Goal: Task Accomplishment & Management: Manage account settings

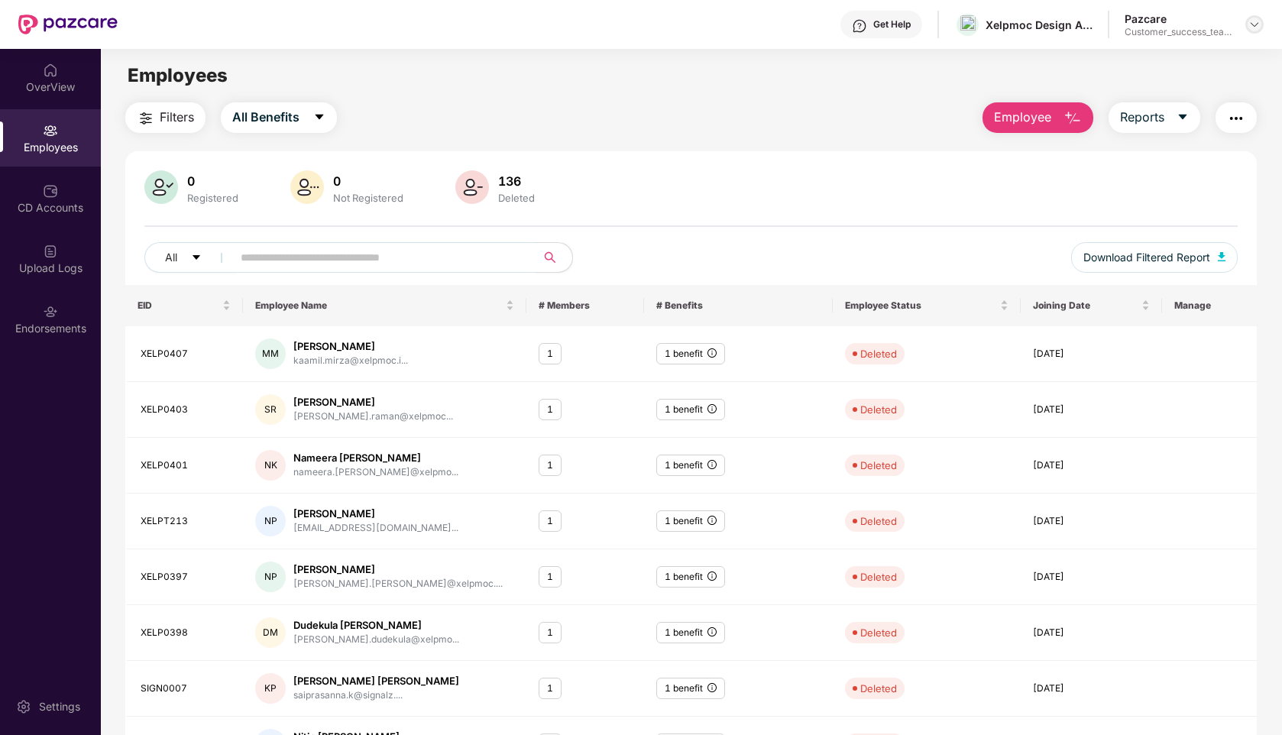
click at [1250, 23] on img at bounding box center [1254, 24] width 12 height 12
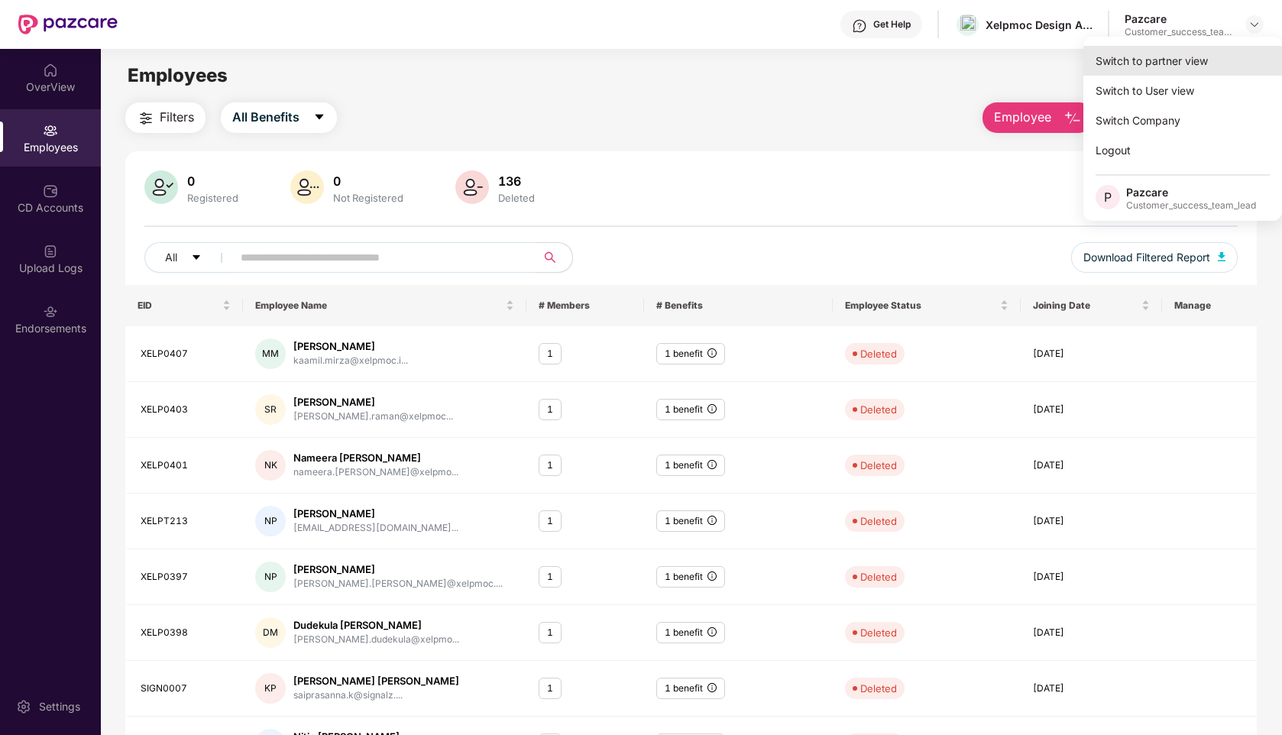
click at [1154, 61] on div "Switch to partner view" at bounding box center [1182, 61] width 199 height 30
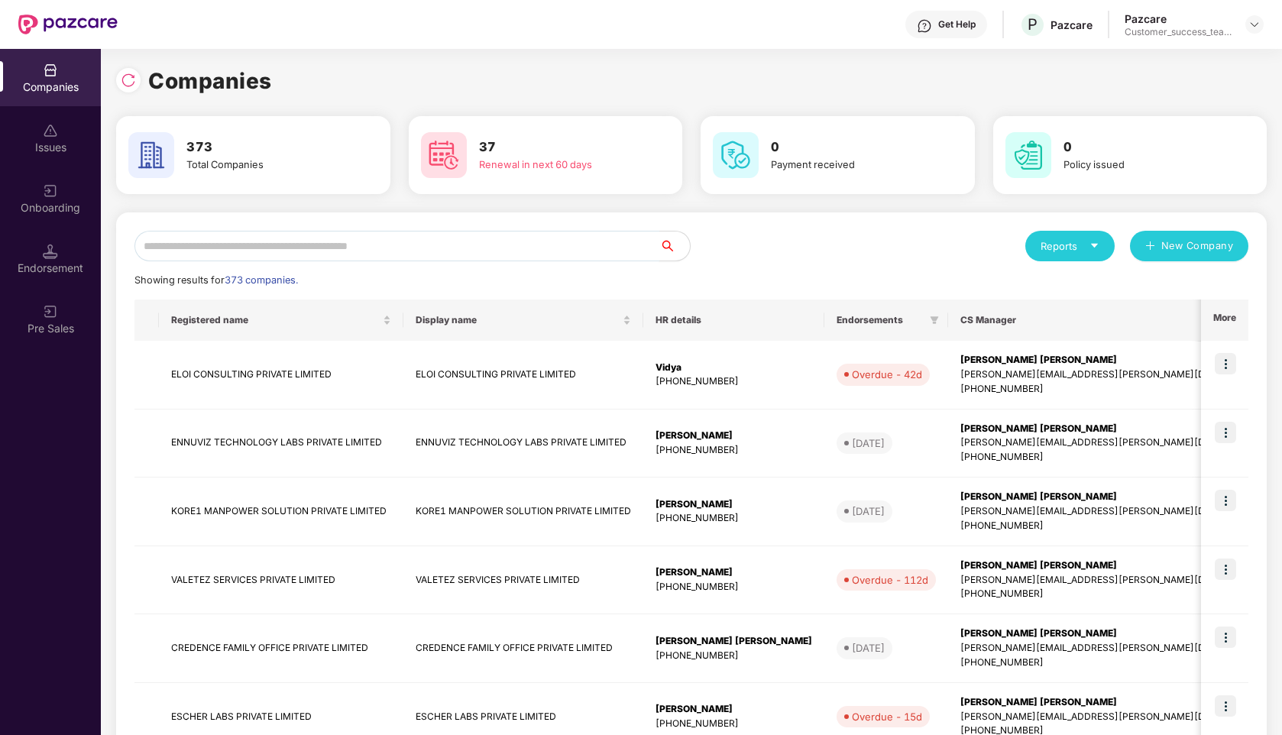
click at [361, 243] on input "text" at bounding box center [396, 246] width 525 height 31
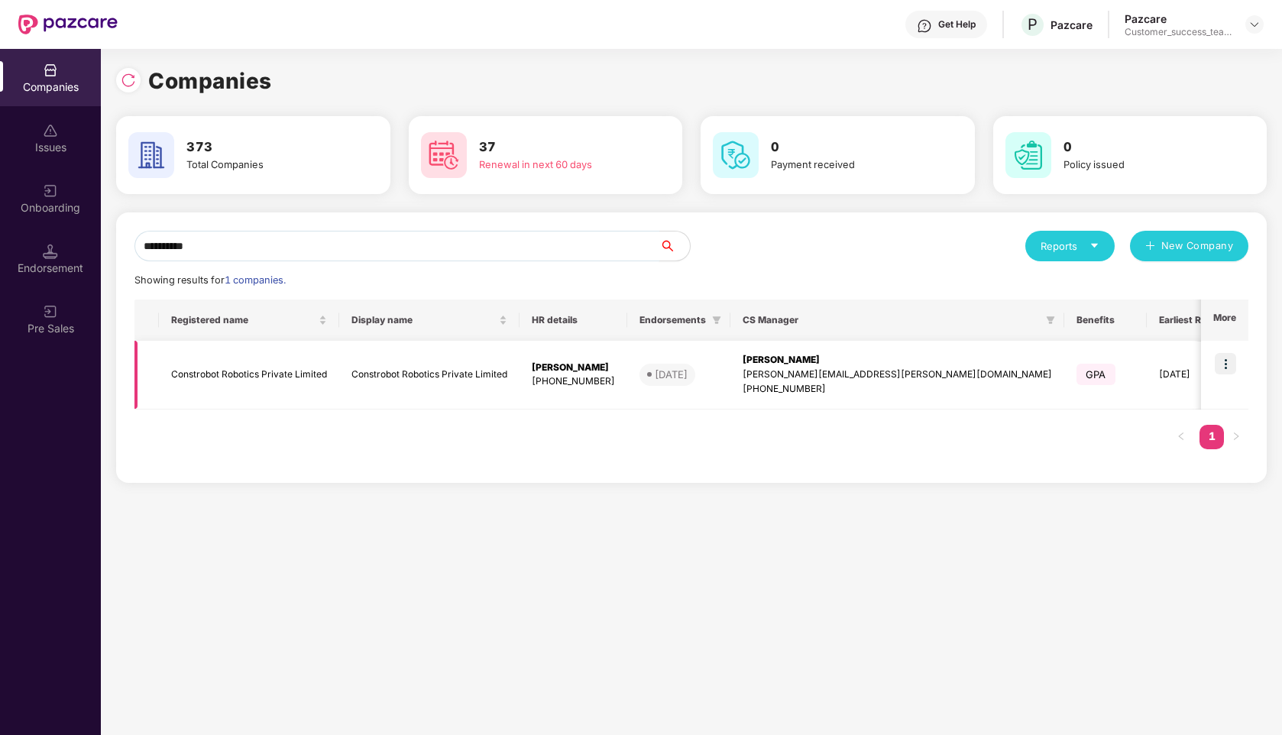
type input "**********"
click at [1227, 367] on img at bounding box center [1225, 363] width 21 height 21
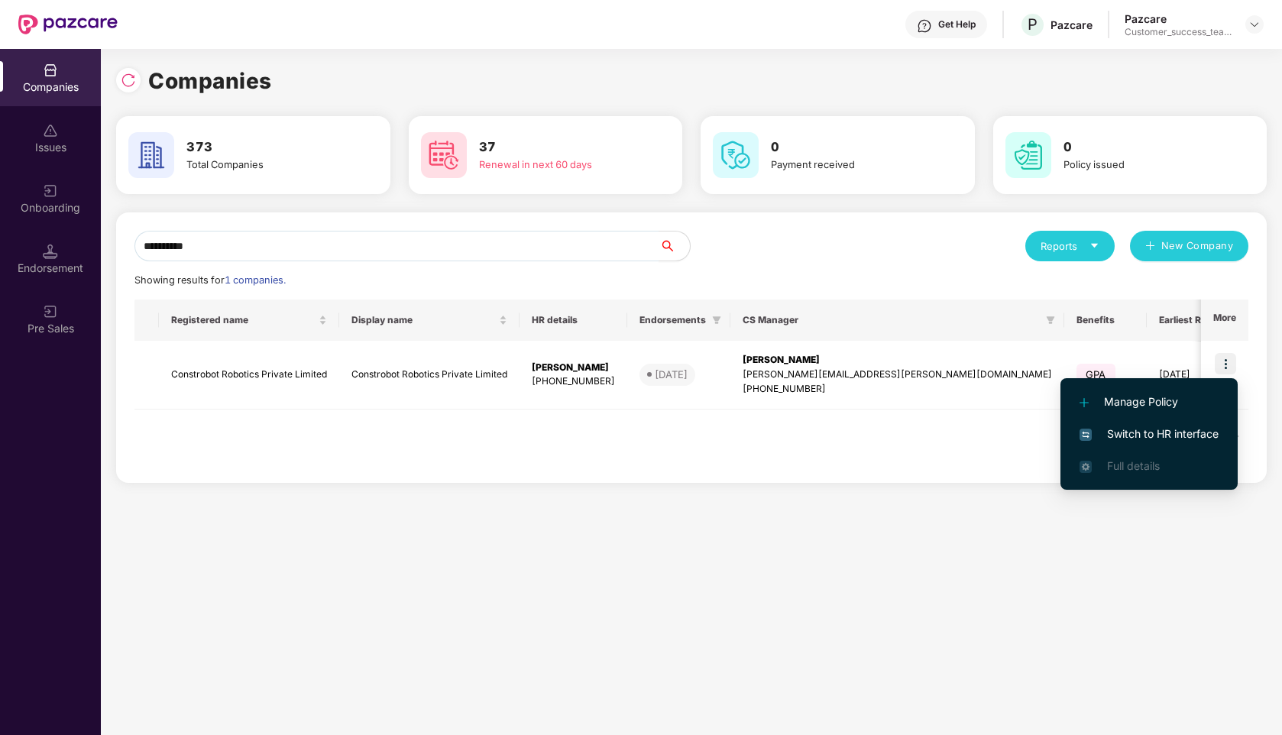
click at [1173, 439] on span "Switch to HR interface" at bounding box center [1148, 434] width 139 height 17
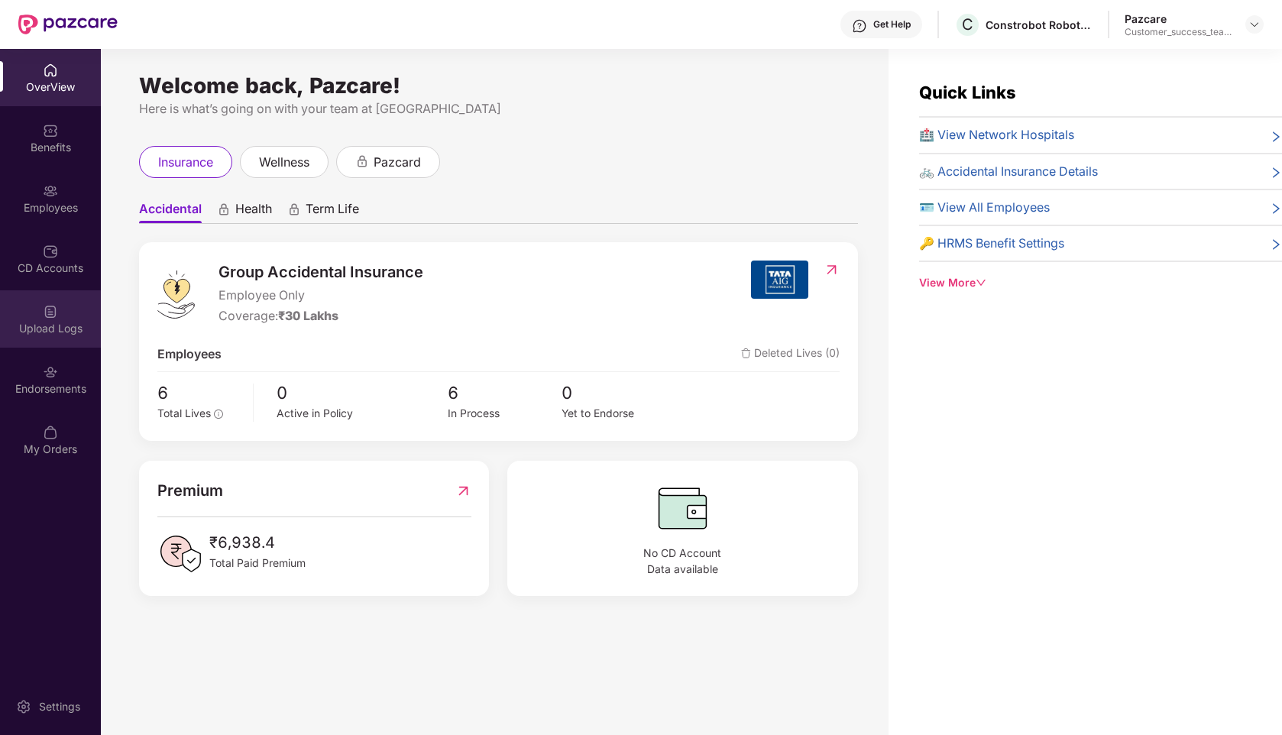
click at [41, 321] on div "Upload Logs" at bounding box center [50, 328] width 101 height 15
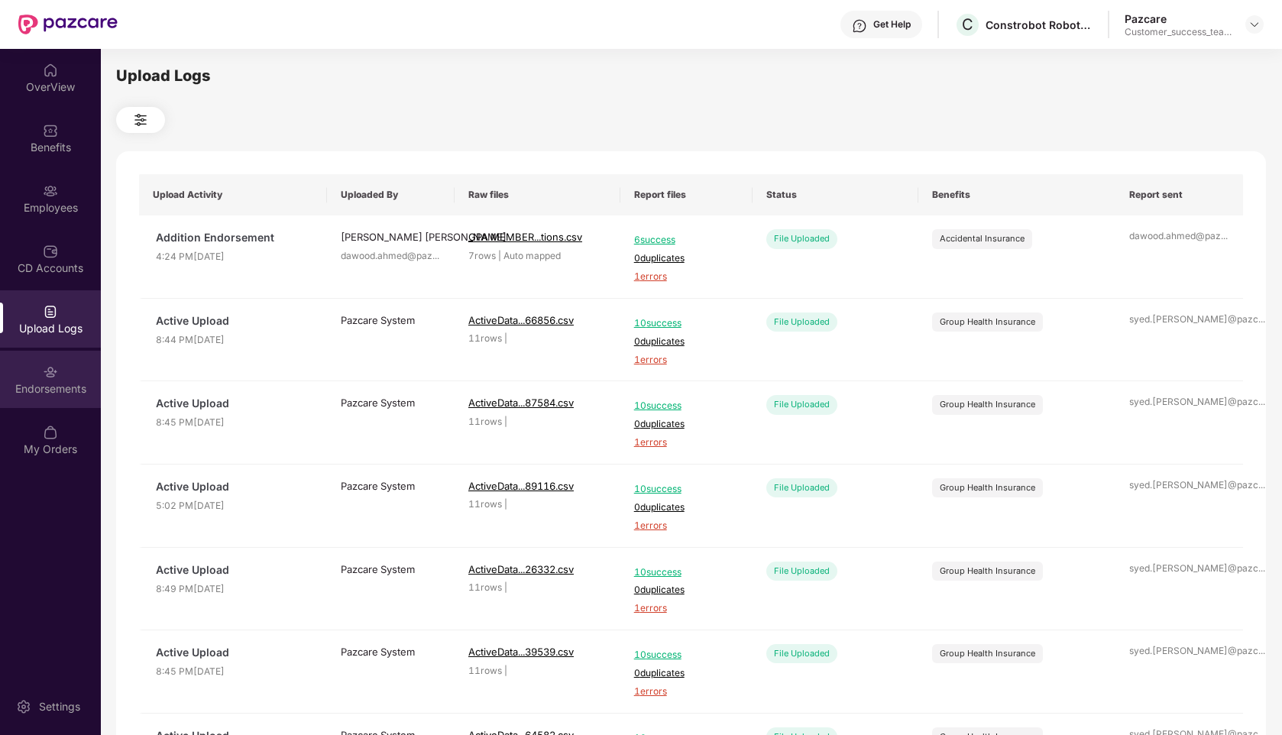
click at [54, 380] on div "Endorsements" at bounding box center [50, 379] width 101 height 57
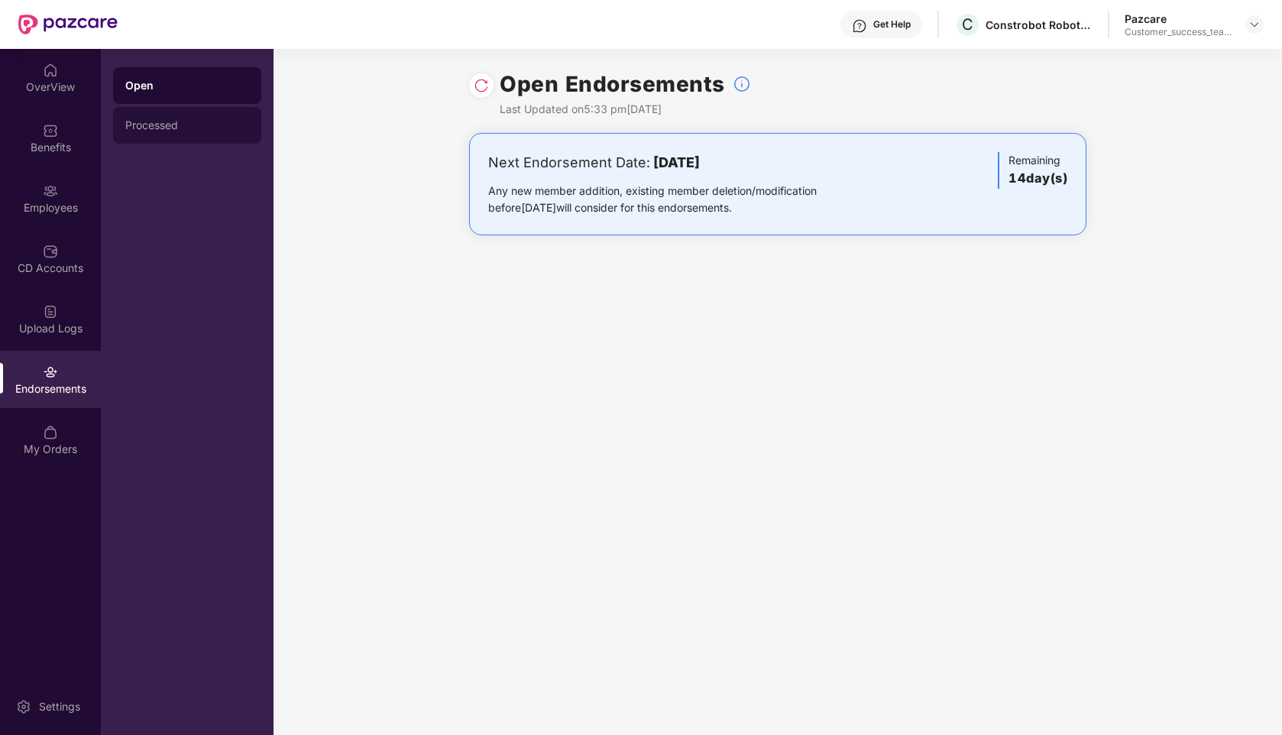
click at [217, 122] on div "Processed" at bounding box center [187, 125] width 124 height 12
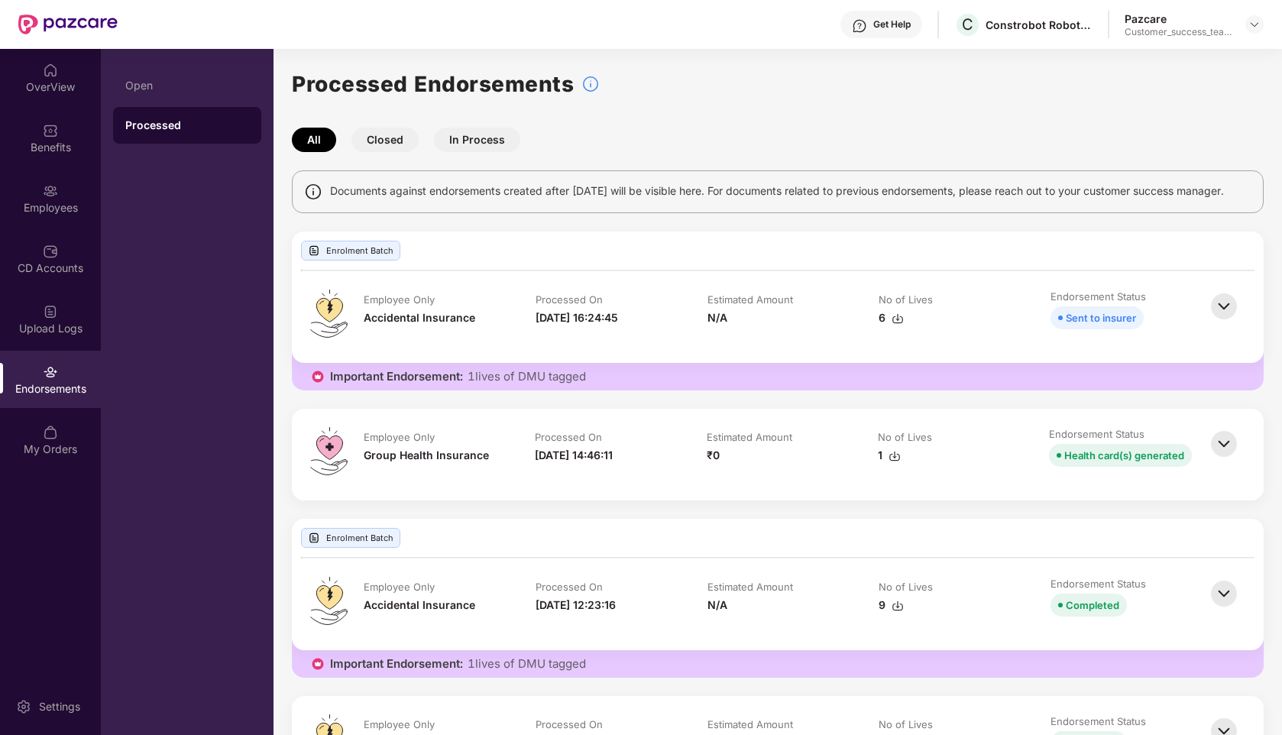
click at [1217, 317] on img at bounding box center [1224, 307] width 34 height 34
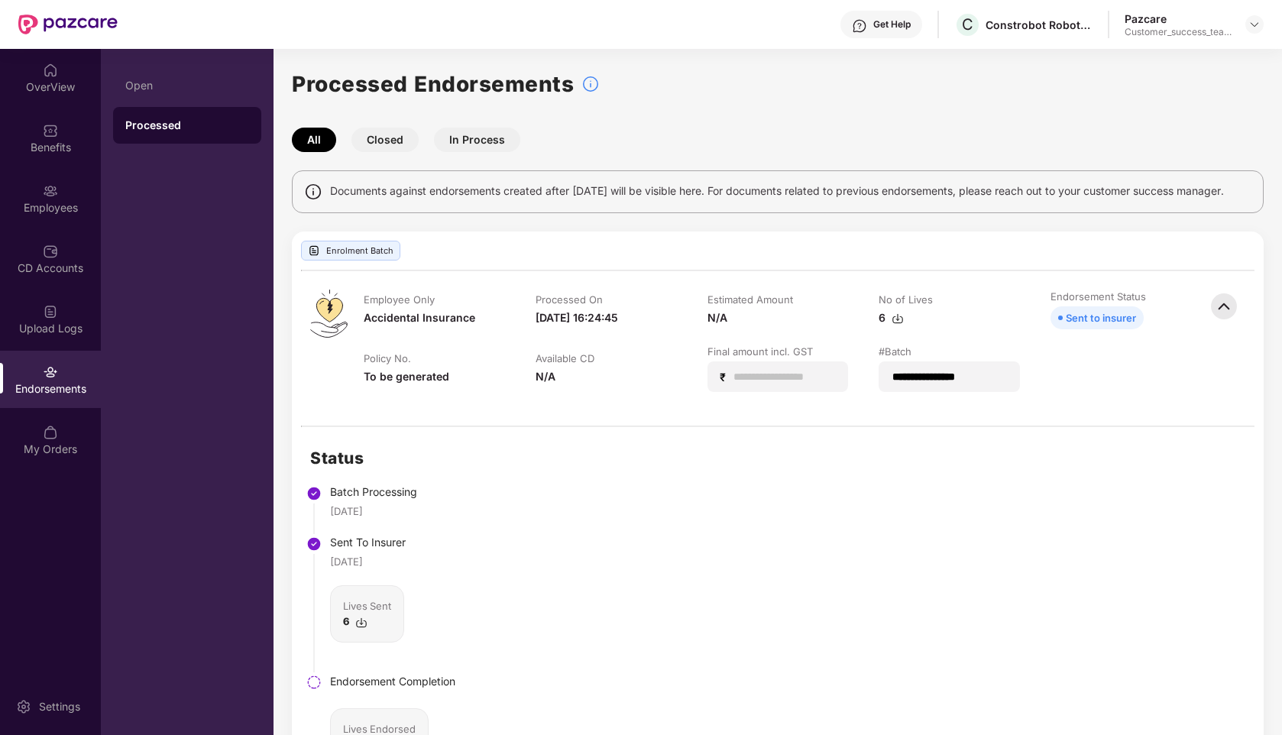
click at [1217, 317] on img at bounding box center [1224, 307] width 34 height 34
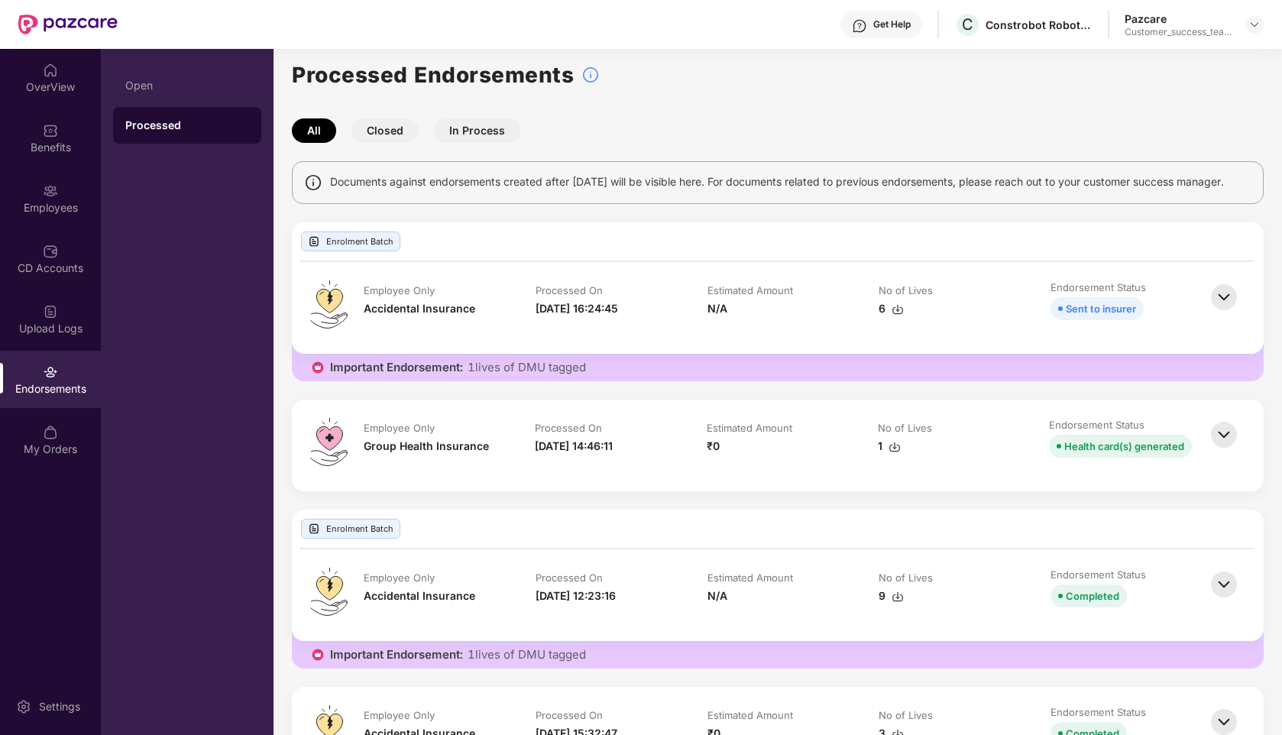
scroll to position [4, 0]
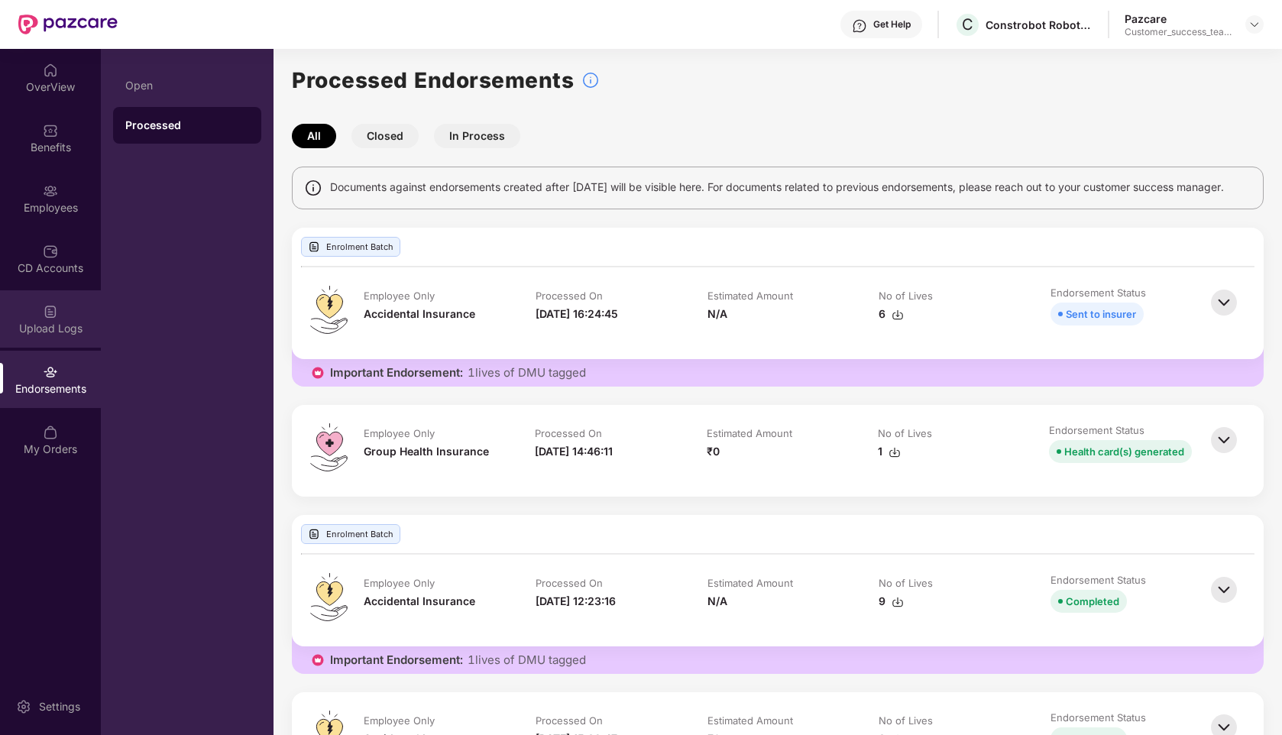
click at [52, 312] on img at bounding box center [50, 311] width 15 height 15
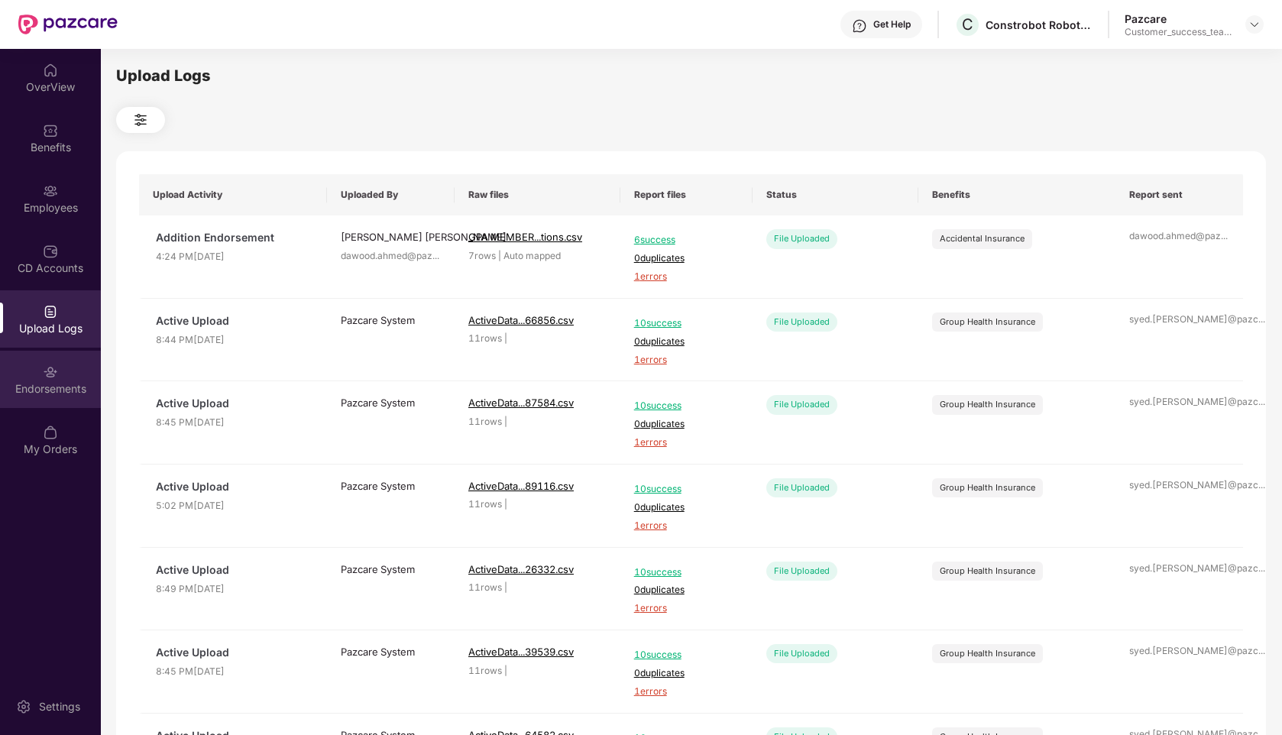
click at [45, 366] on img at bounding box center [50, 371] width 15 height 15
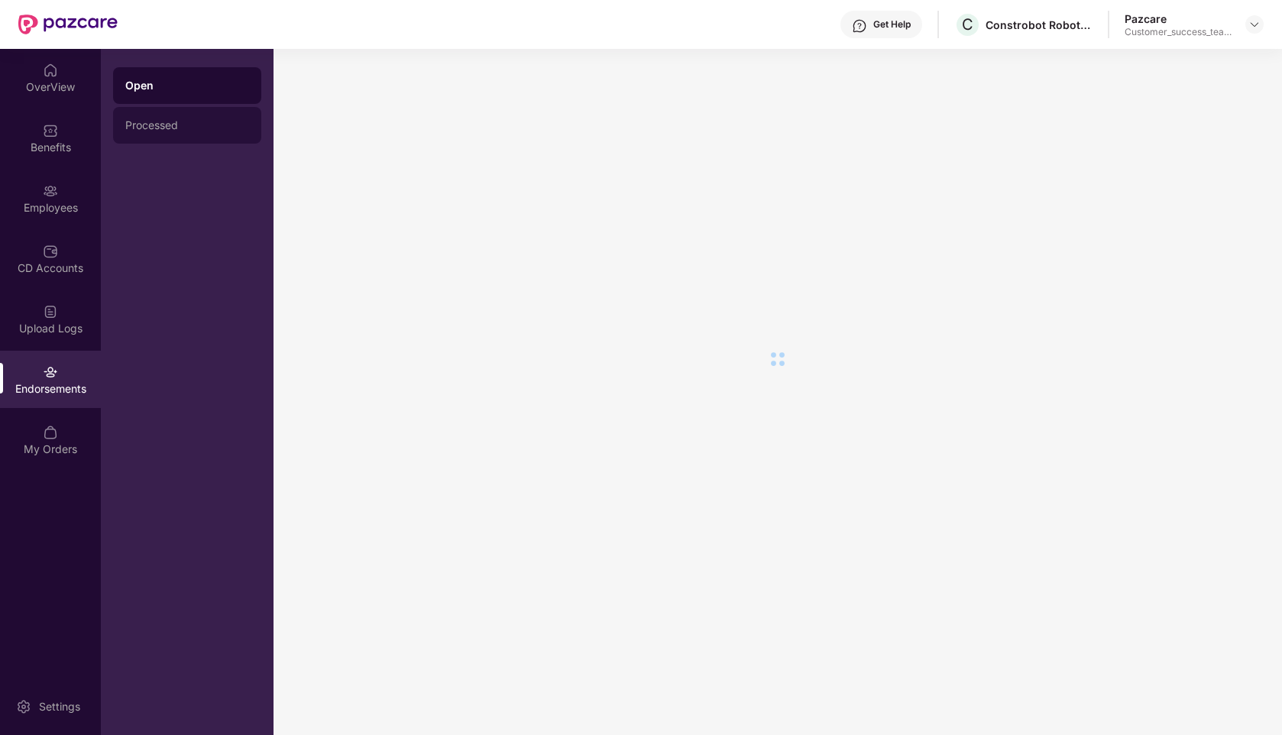
click at [208, 138] on div "Processed" at bounding box center [187, 125] width 148 height 37
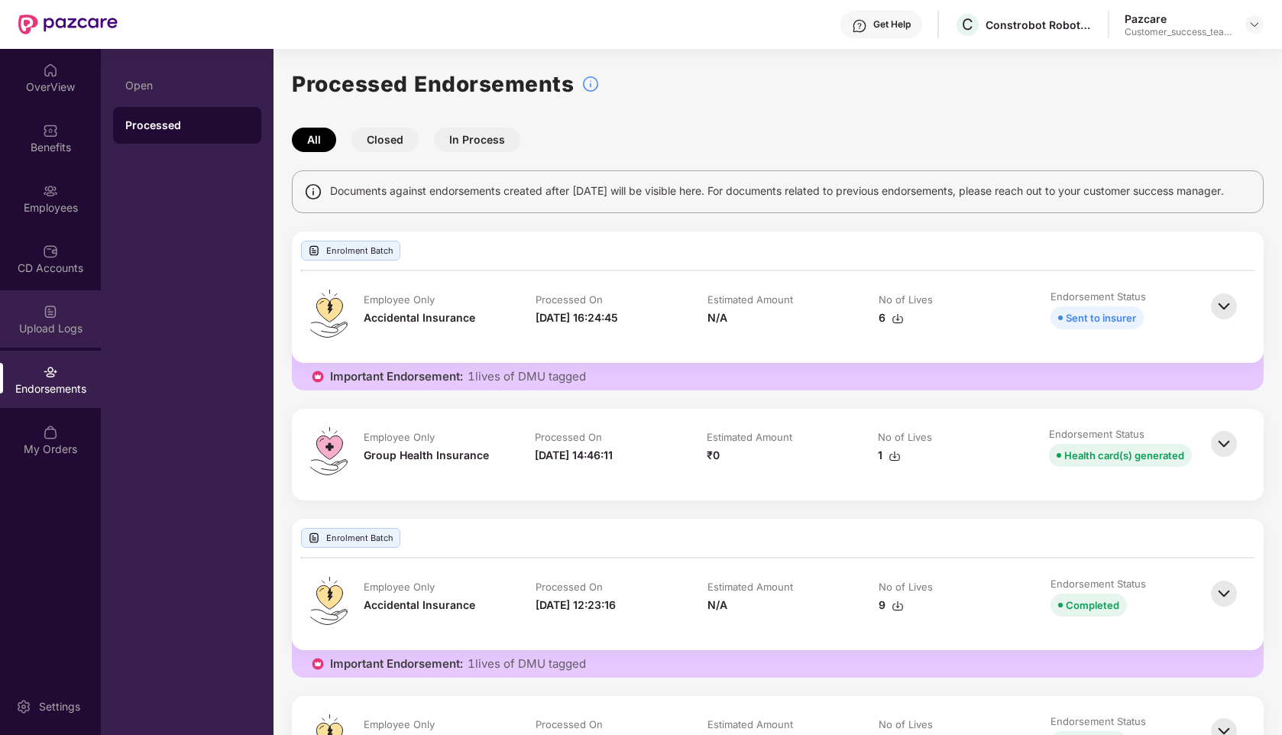
click at [35, 323] on div "Upload Logs" at bounding box center [50, 328] width 101 height 15
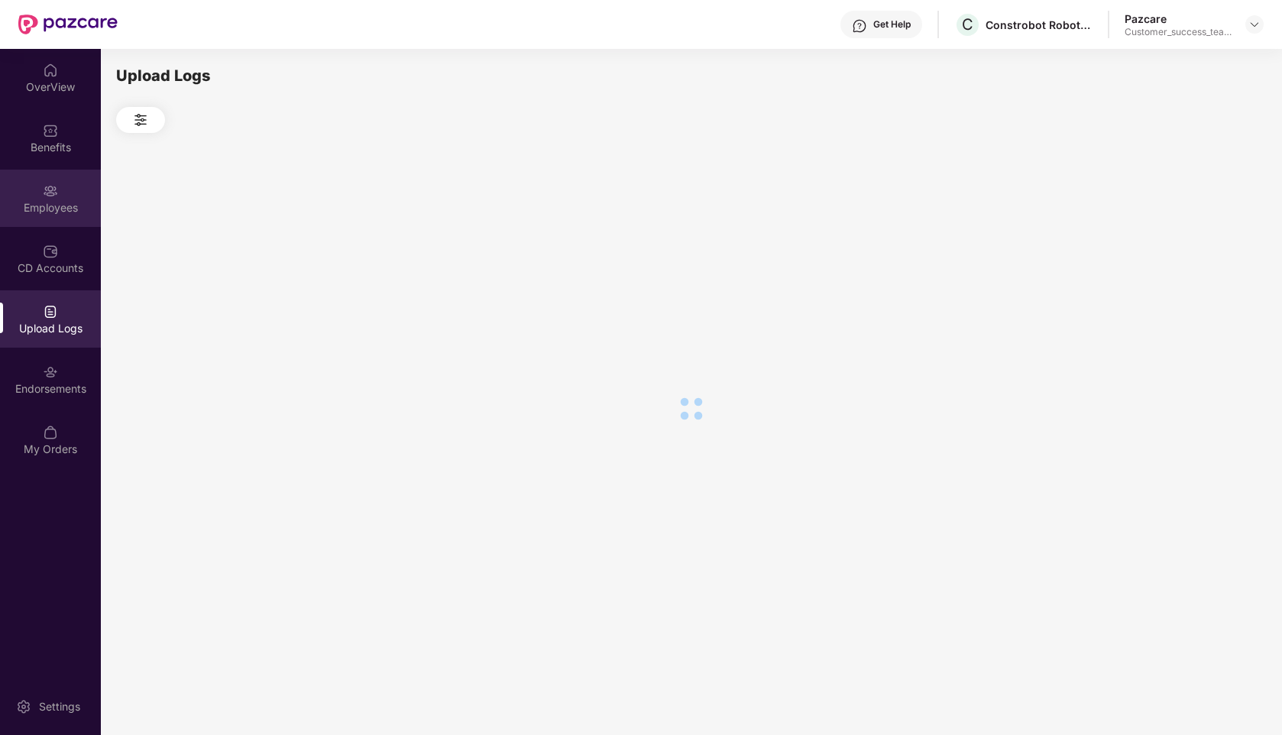
click at [42, 200] on div "Employees" at bounding box center [50, 207] width 101 height 15
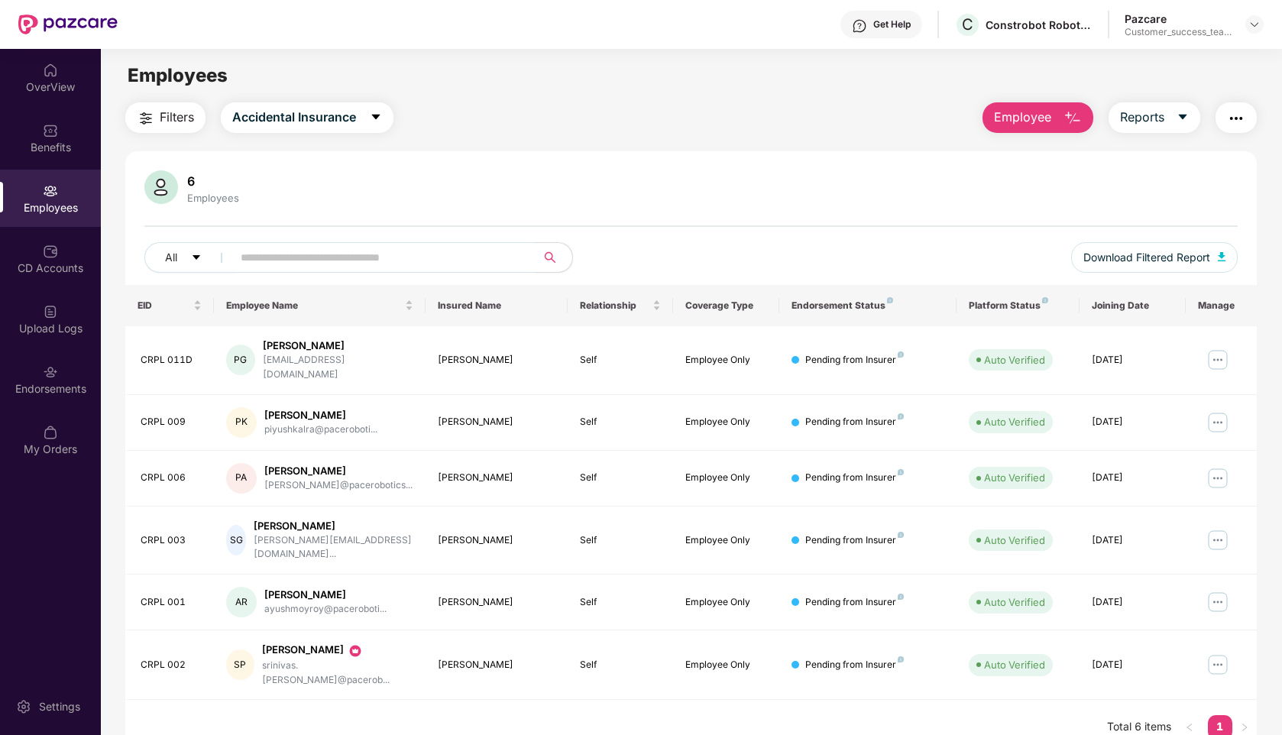
click at [1029, 125] on span "Employee" at bounding box center [1022, 117] width 57 height 19
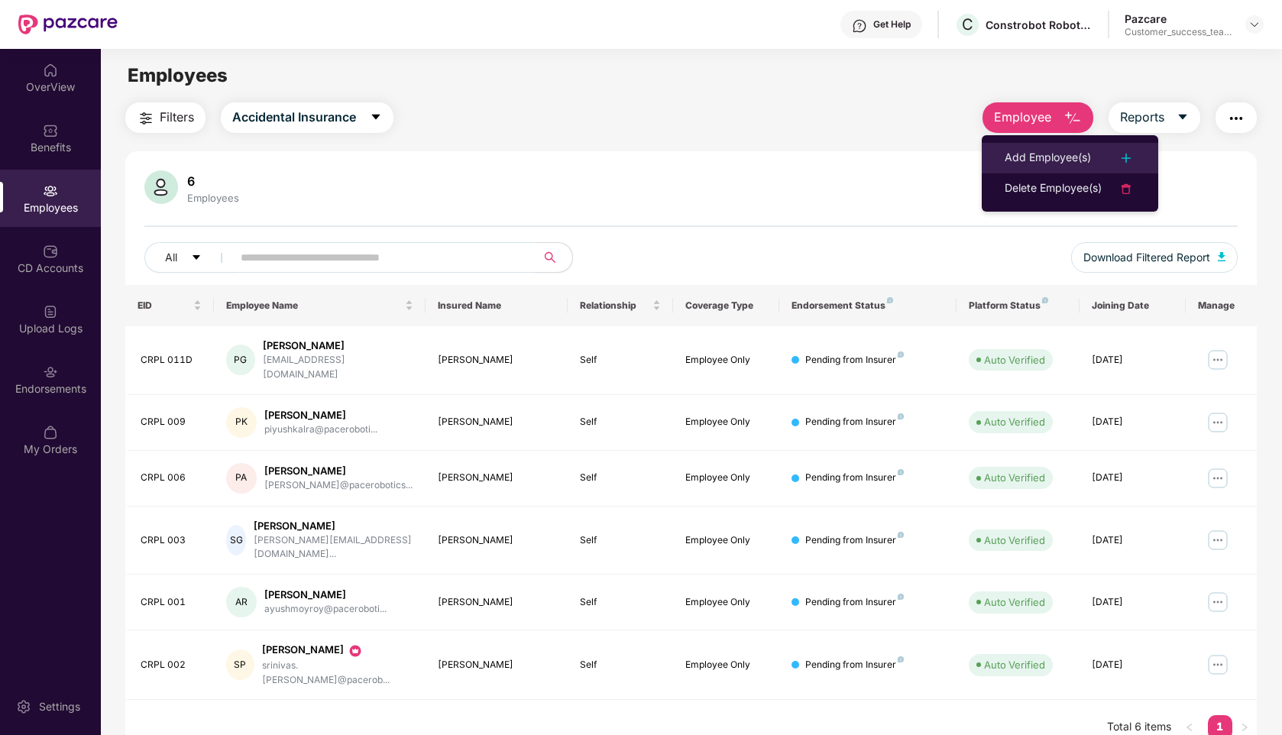
click at [1037, 159] on div "Add Employee(s)" at bounding box center [1048, 158] width 86 height 18
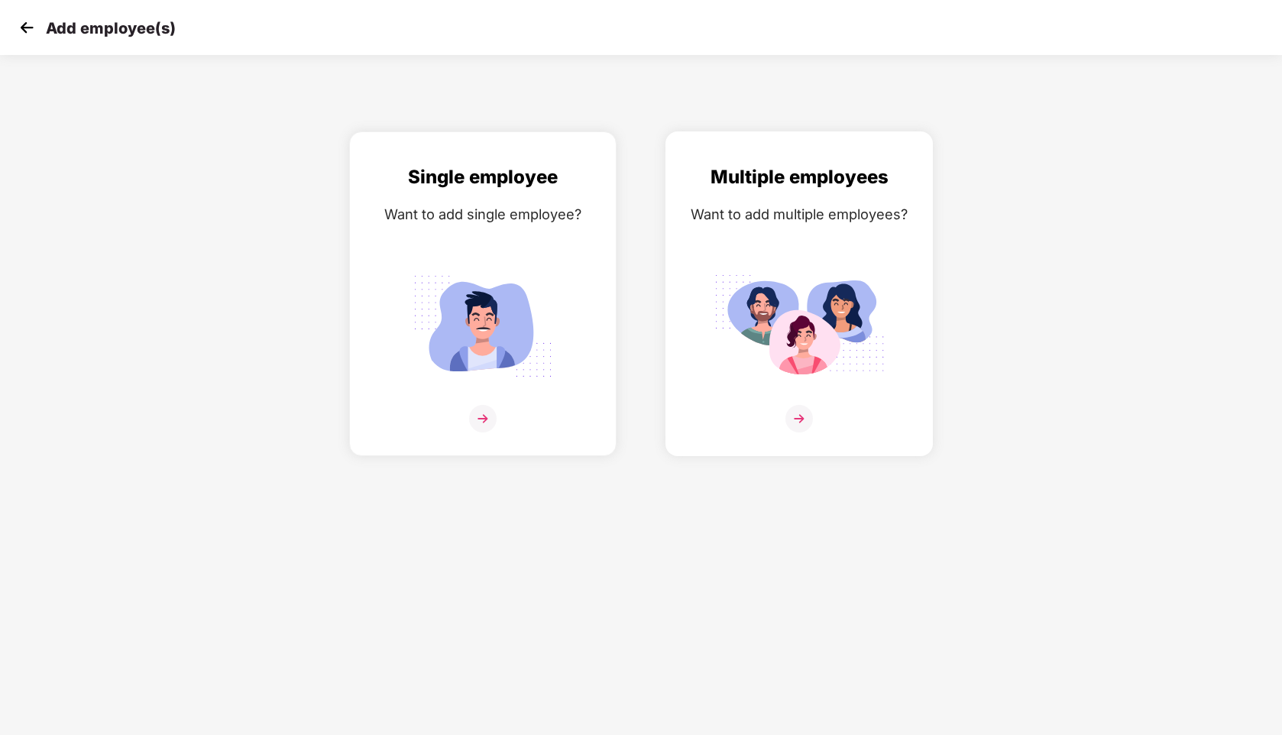
click at [736, 251] on div "Multiple employees Want to add multiple employees?" at bounding box center [798, 307] width 235 height 289
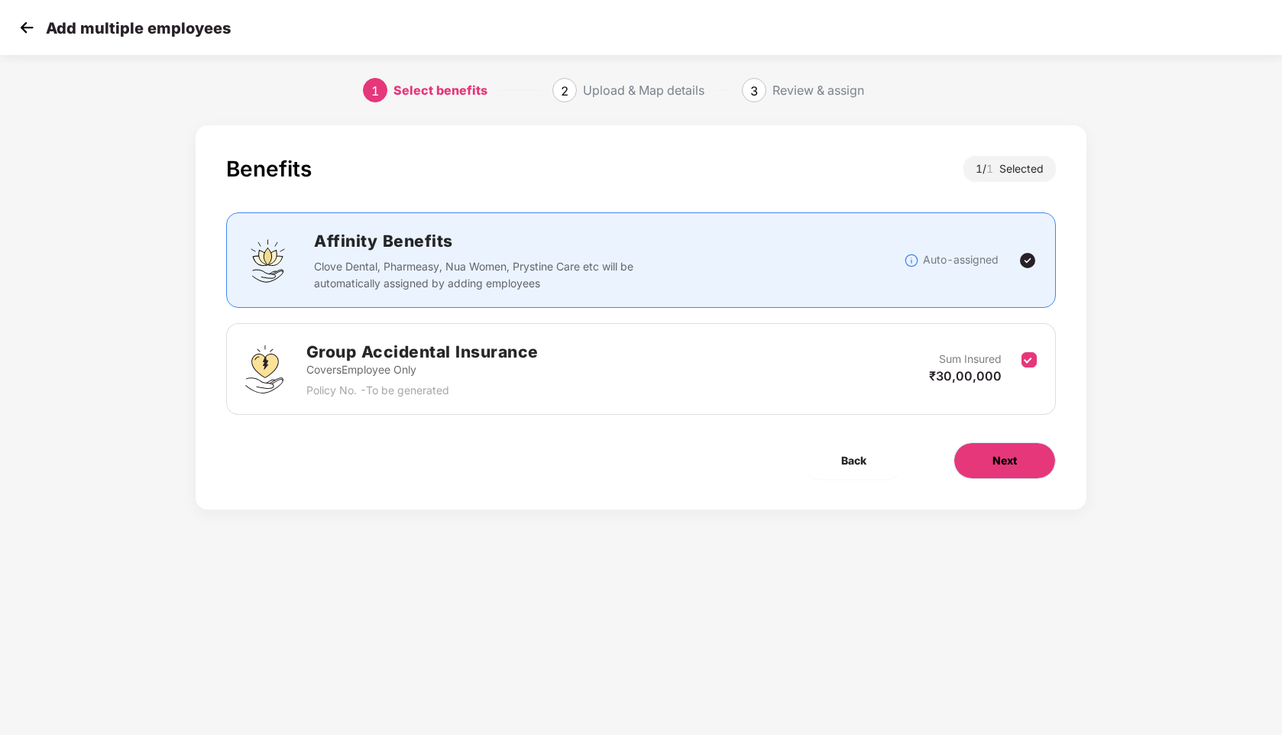
click at [997, 461] on span "Next" at bounding box center [1004, 460] width 24 height 17
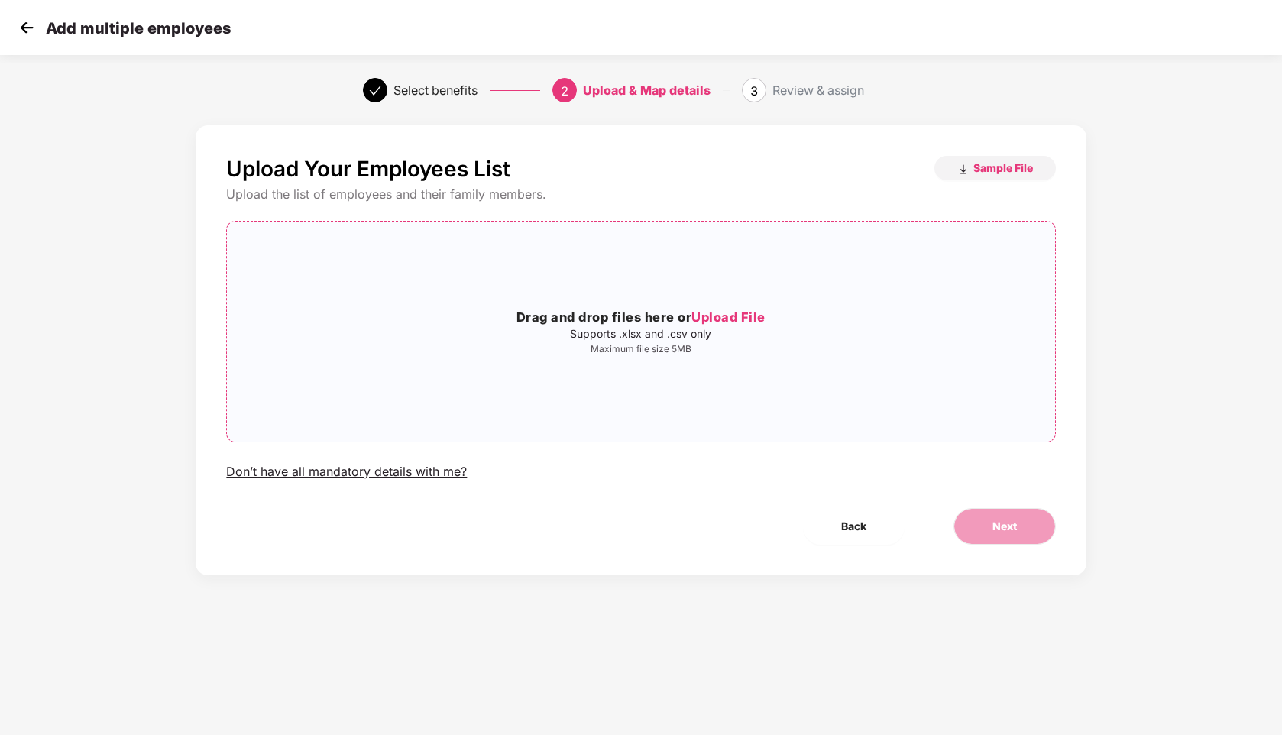
click at [578, 272] on div "Drag and drop files here or Upload File Supports .xlsx and .csv only Maximum fi…" at bounding box center [640, 332] width 827 height 196
click at [995, 513] on button "Next" at bounding box center [1004, 526] width 102 height 37
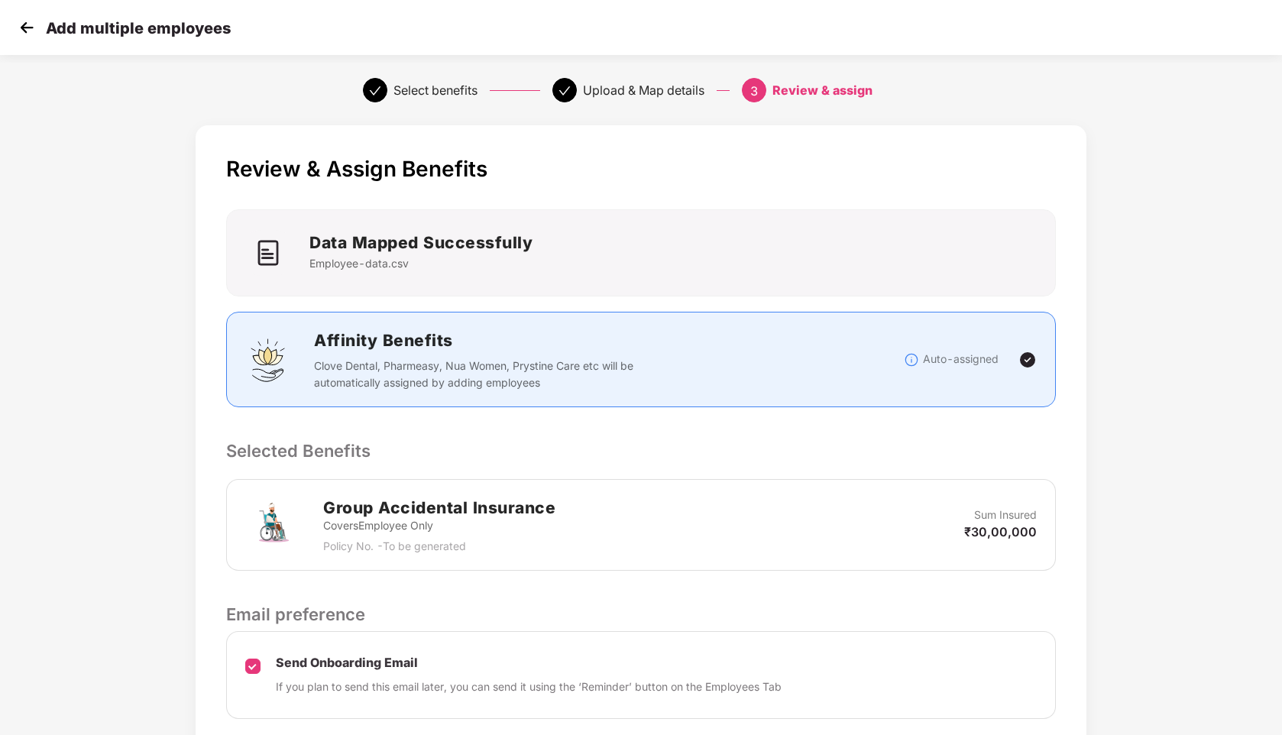
scroll to position [116, 0]
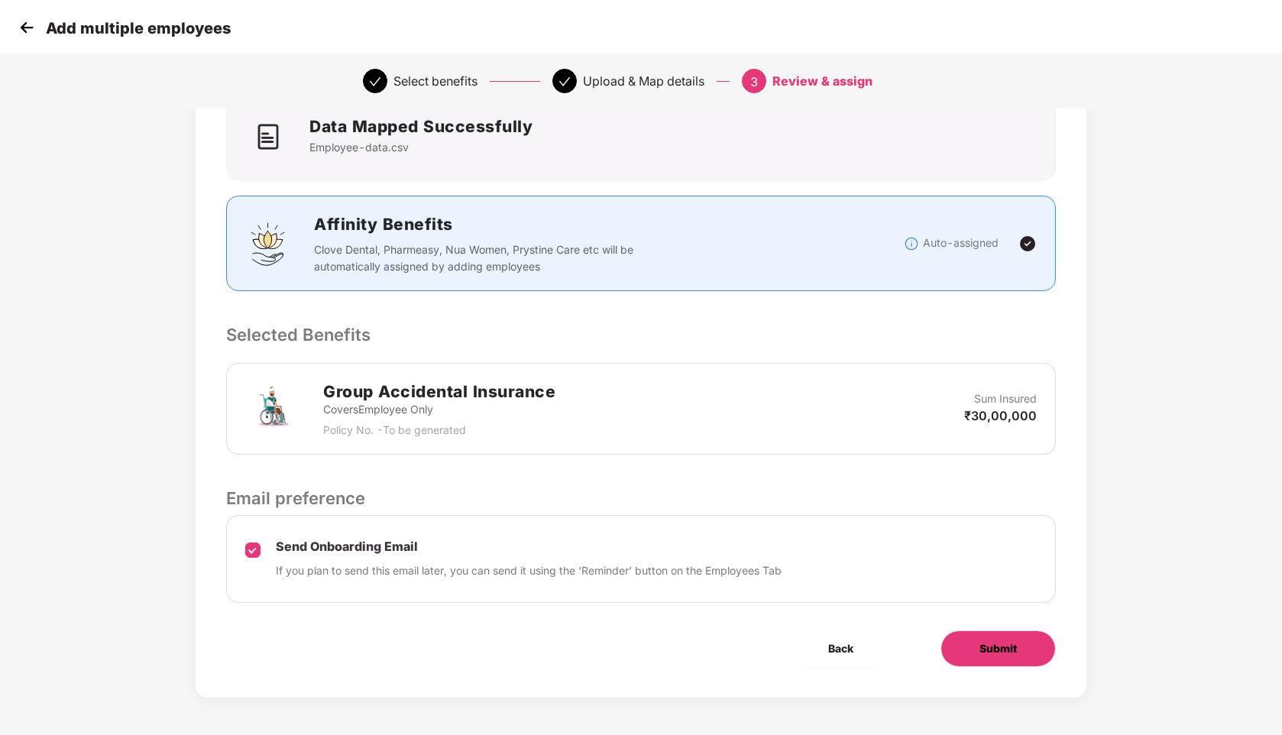
click at [983, 646] on span "Submit" at bounding box center [997, 648] width 37 height 17
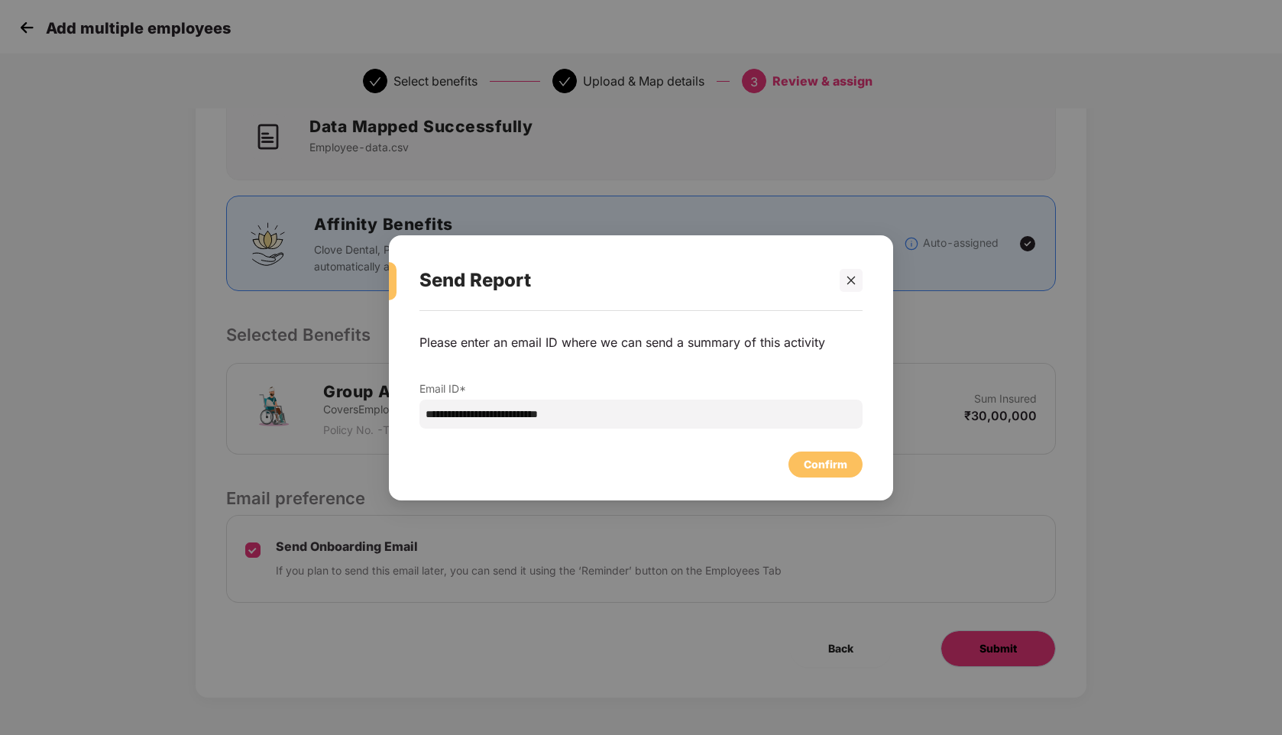
scroll to position [0, 0]
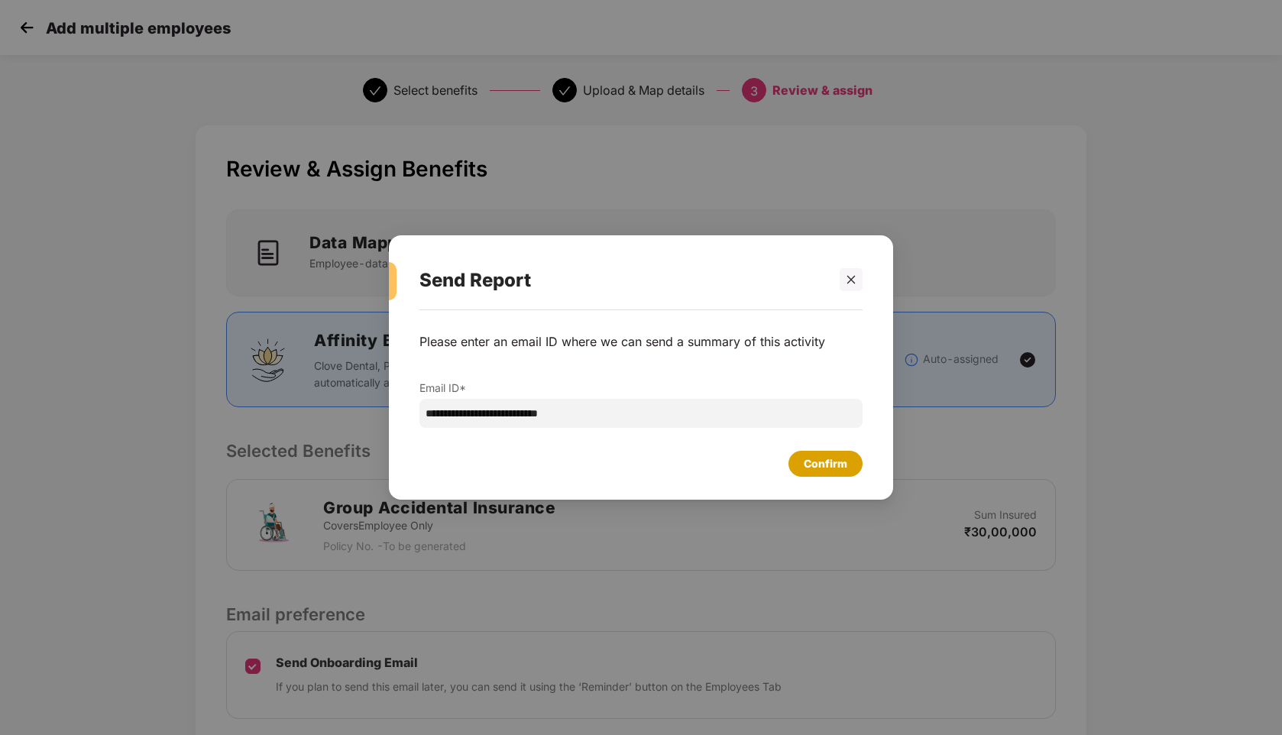
click at [822, 468] on div "Confirm" at bounding box center [826, 463] width 44 height 17
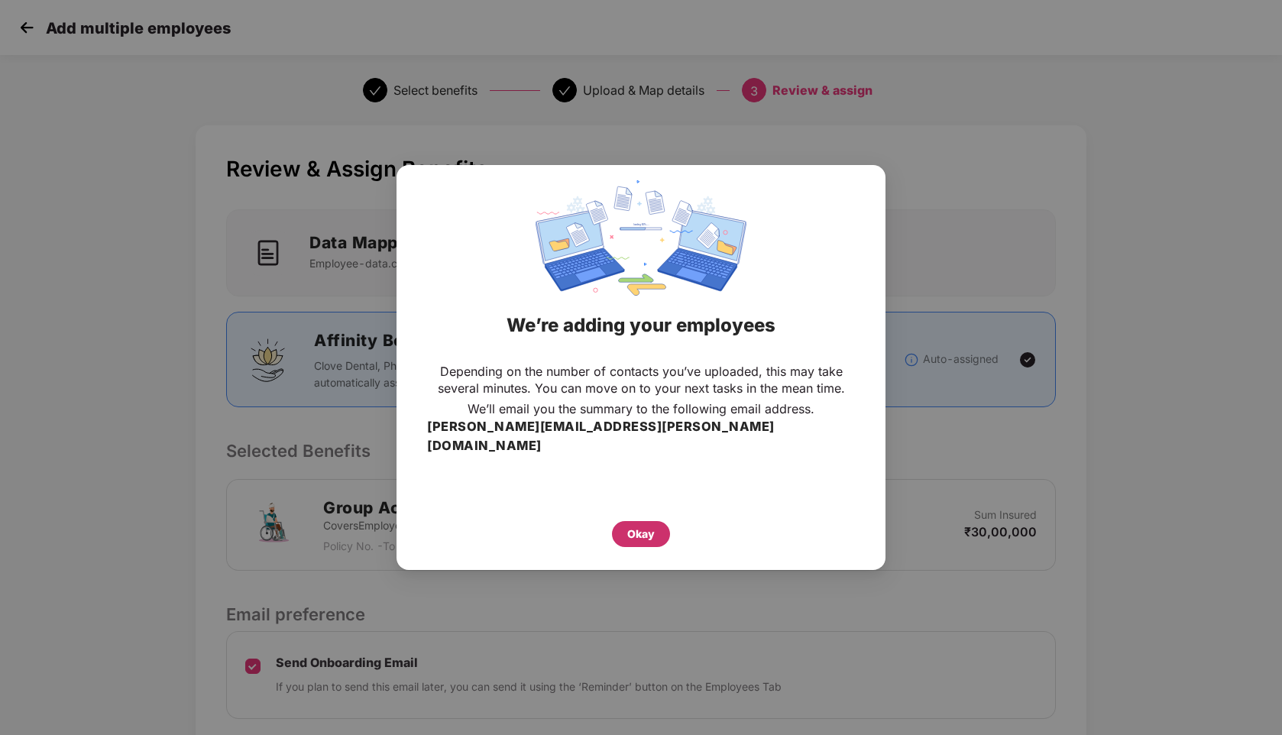
click at [647, 526] on div "Okay" at bounding box center [641, 534] width 28 height 17
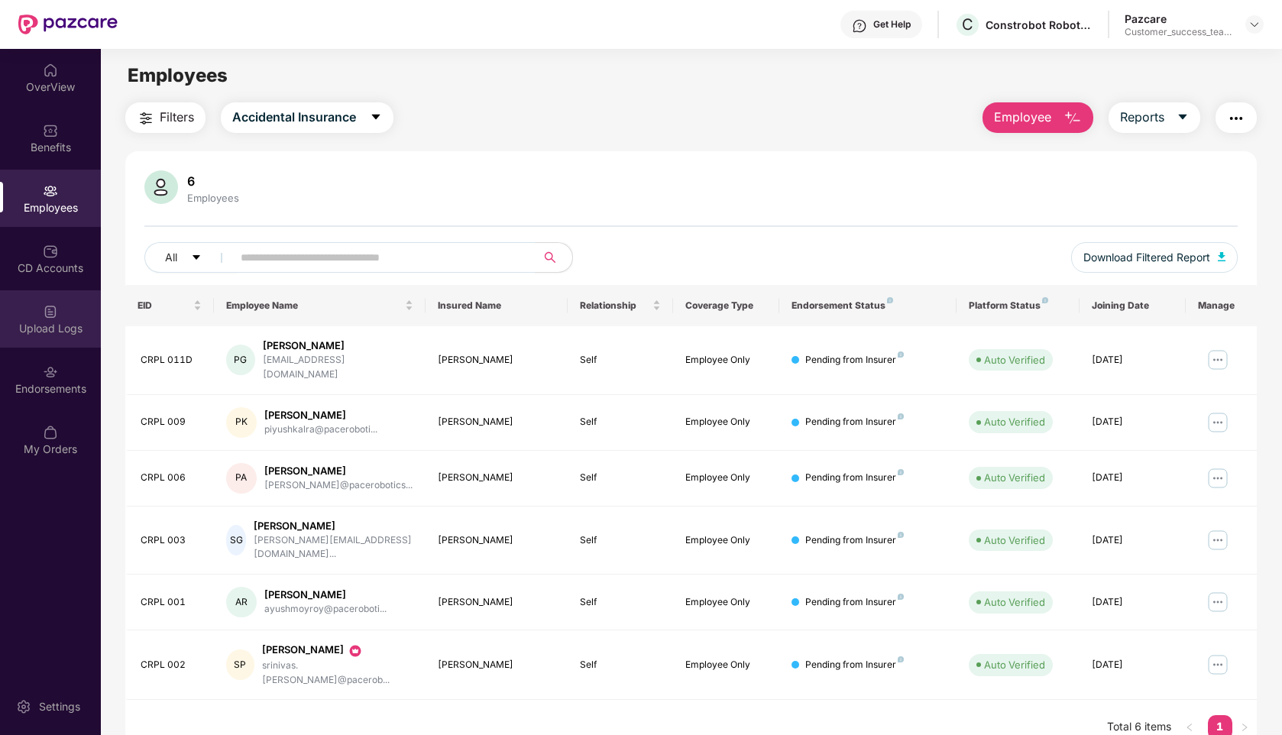
click at [55, 319] on div "Upload Logs" at bounding box center [50, 318] width 101 height 57
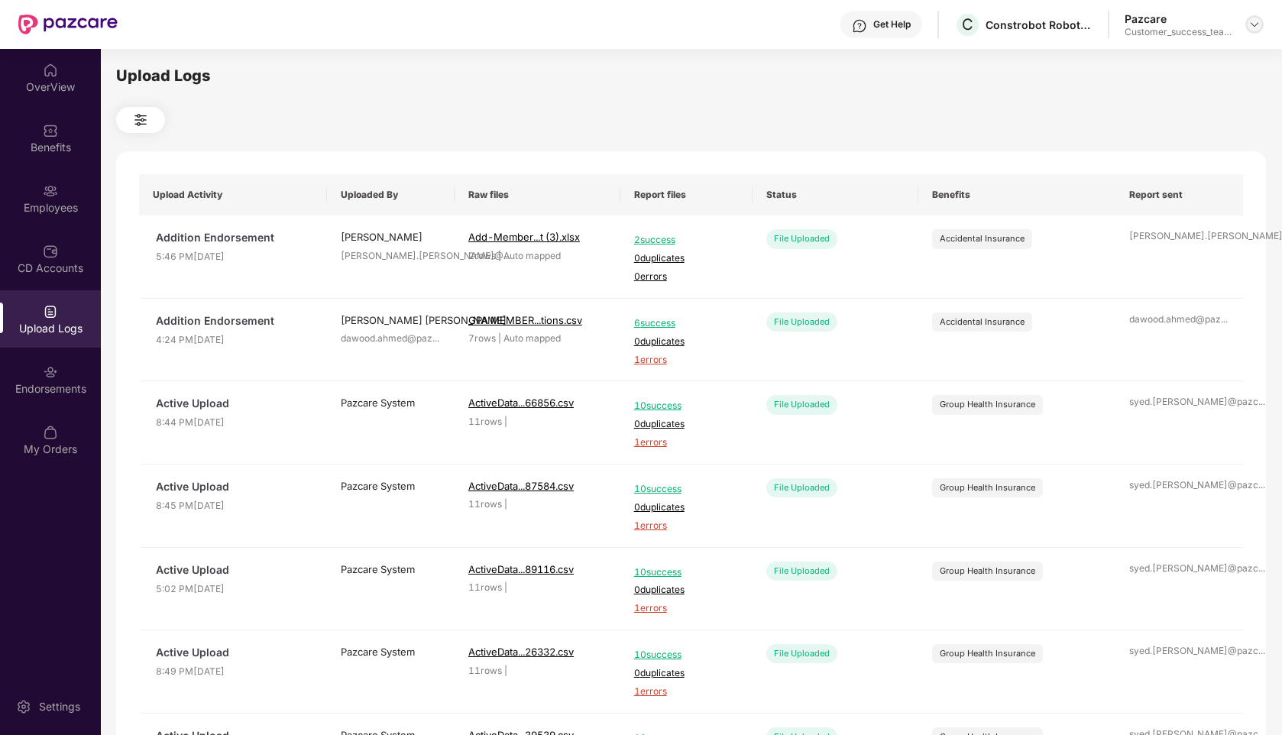
click at [1250, 29] on img at bounding box center [1254, 24] width 12 height 12
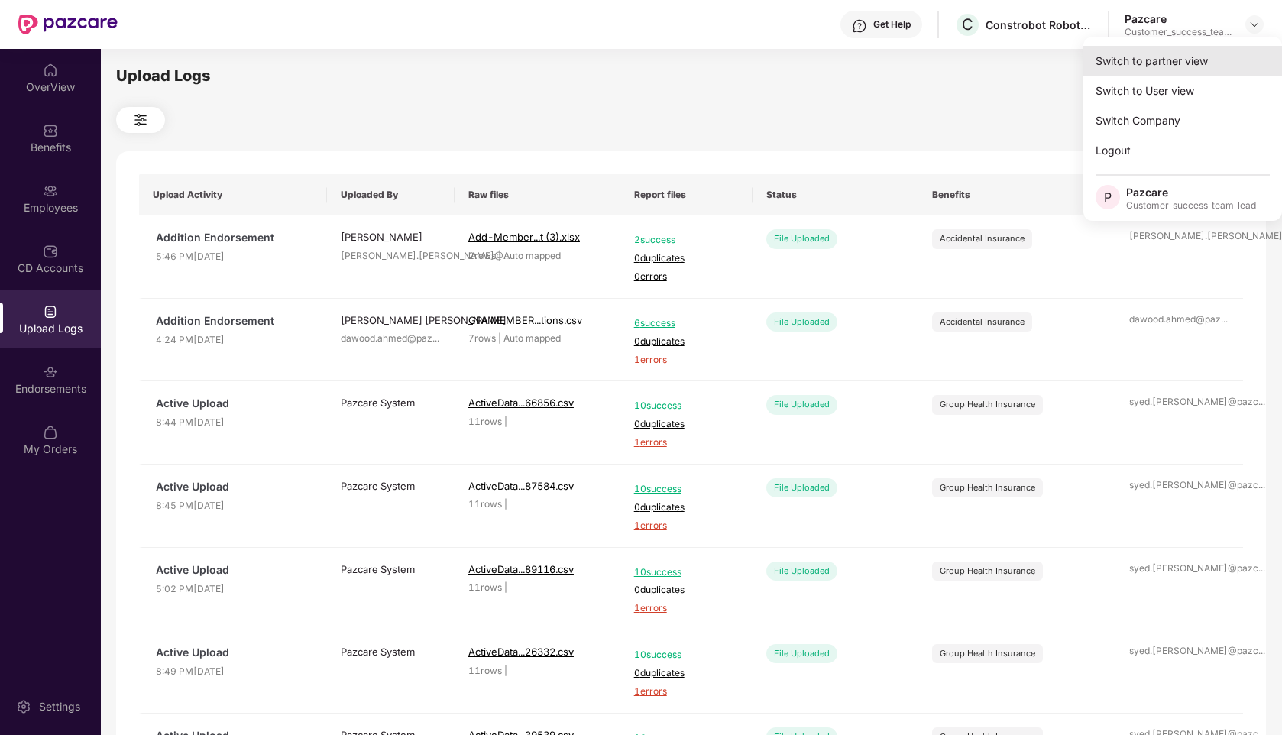
click at [1198, 60] on div "Switch to partner view" at bounding box center [1182, 61] width 199 height 30
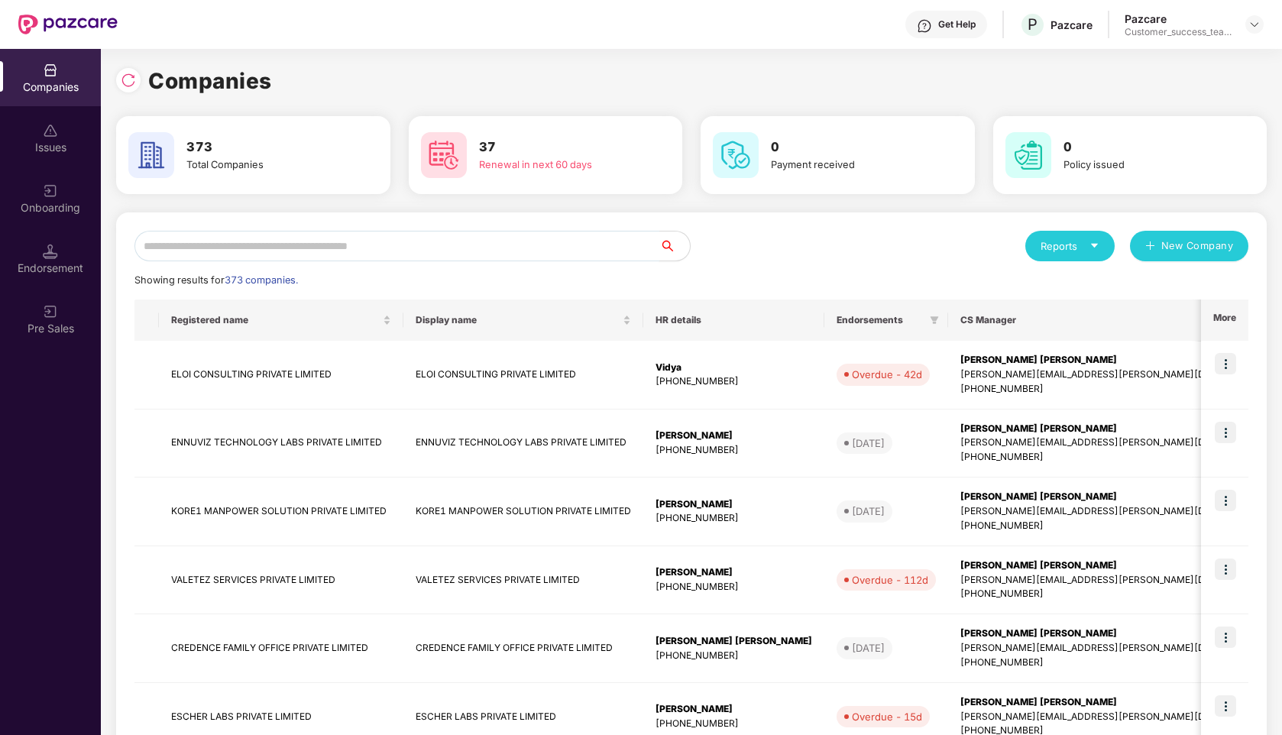
click at [379, 248] on input "text" at bounding box center [396, 246] width 525 height 31
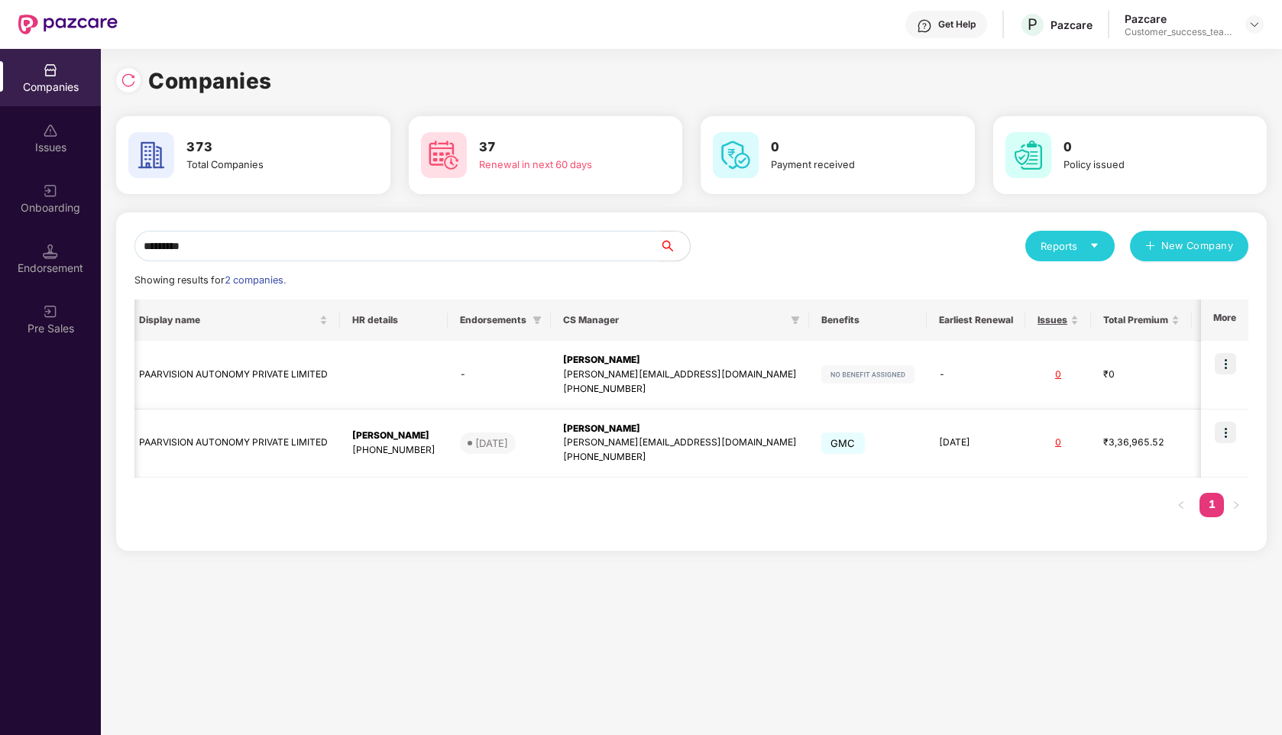
scroll to position [0, 282]
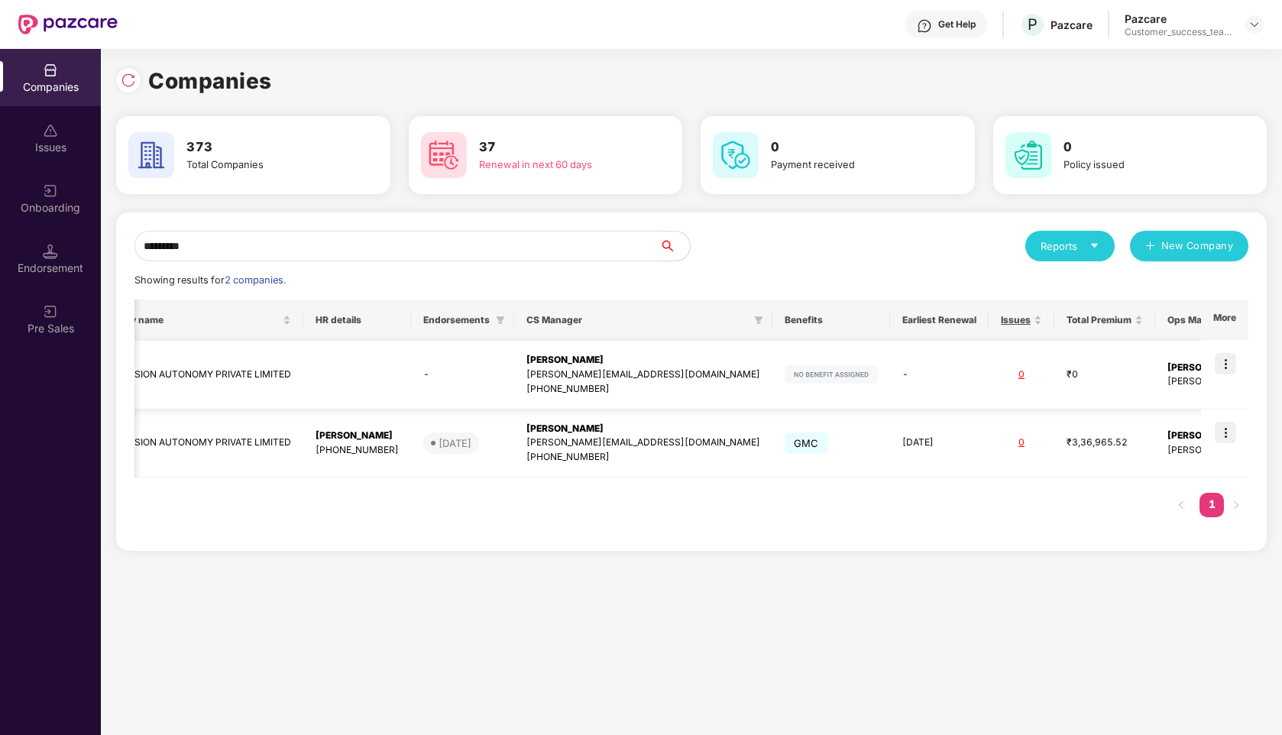
type input "*********"
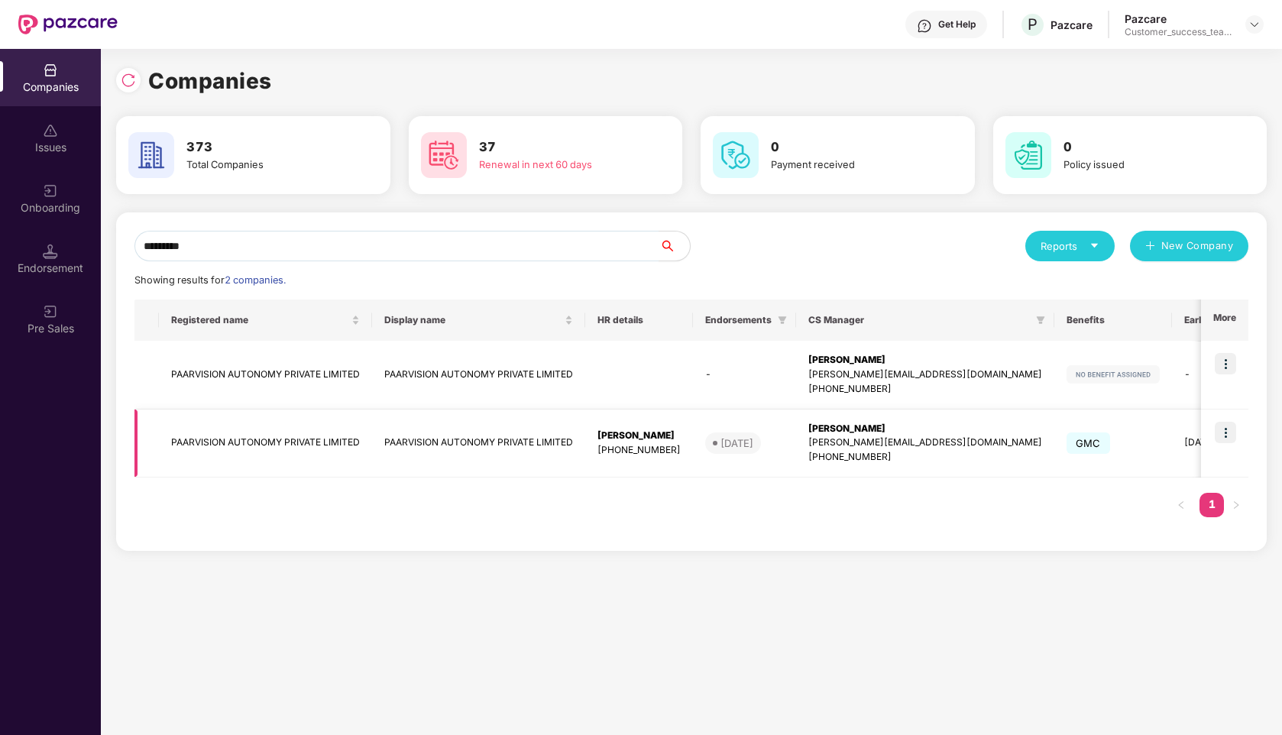
click at [331, 432] on td "PAARVISION AUTONOMY PRIVATE LIMITED" at bounding box center [265, 443] width 213 height 69
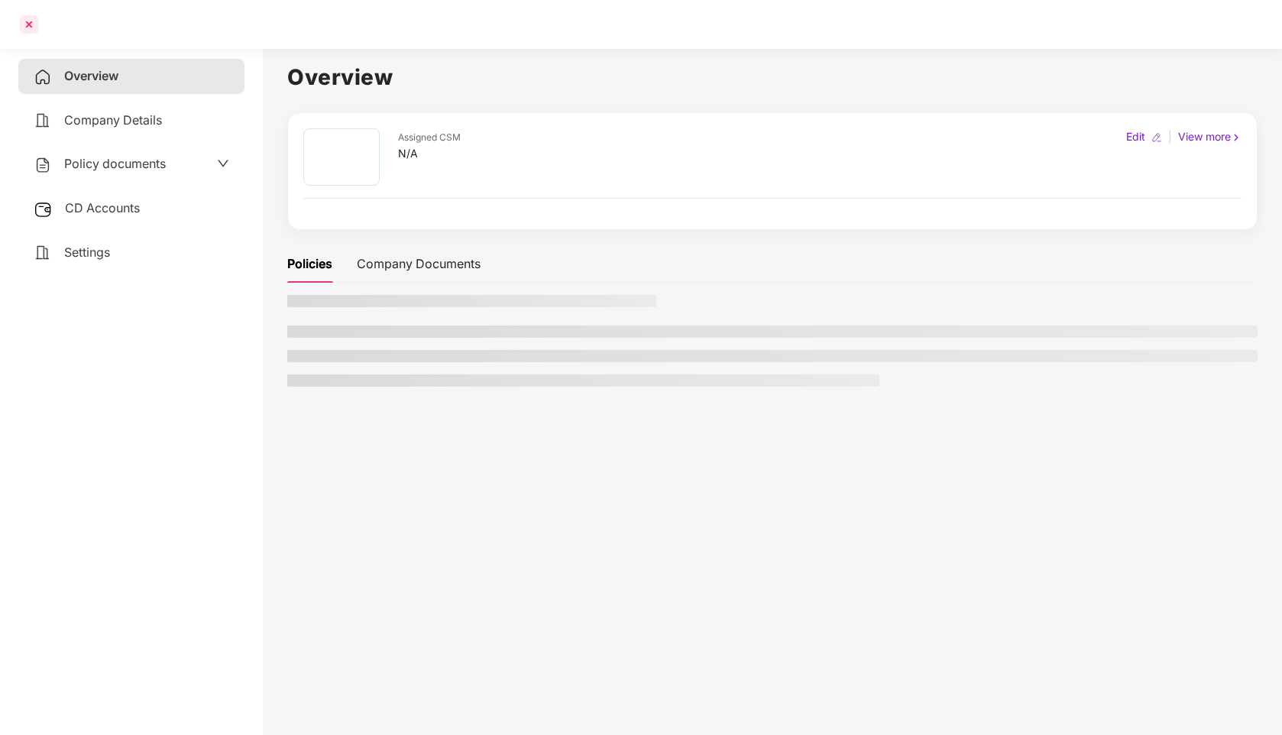
click at [28, 18] on div at bounding box center [29, 24] width 24 height 24
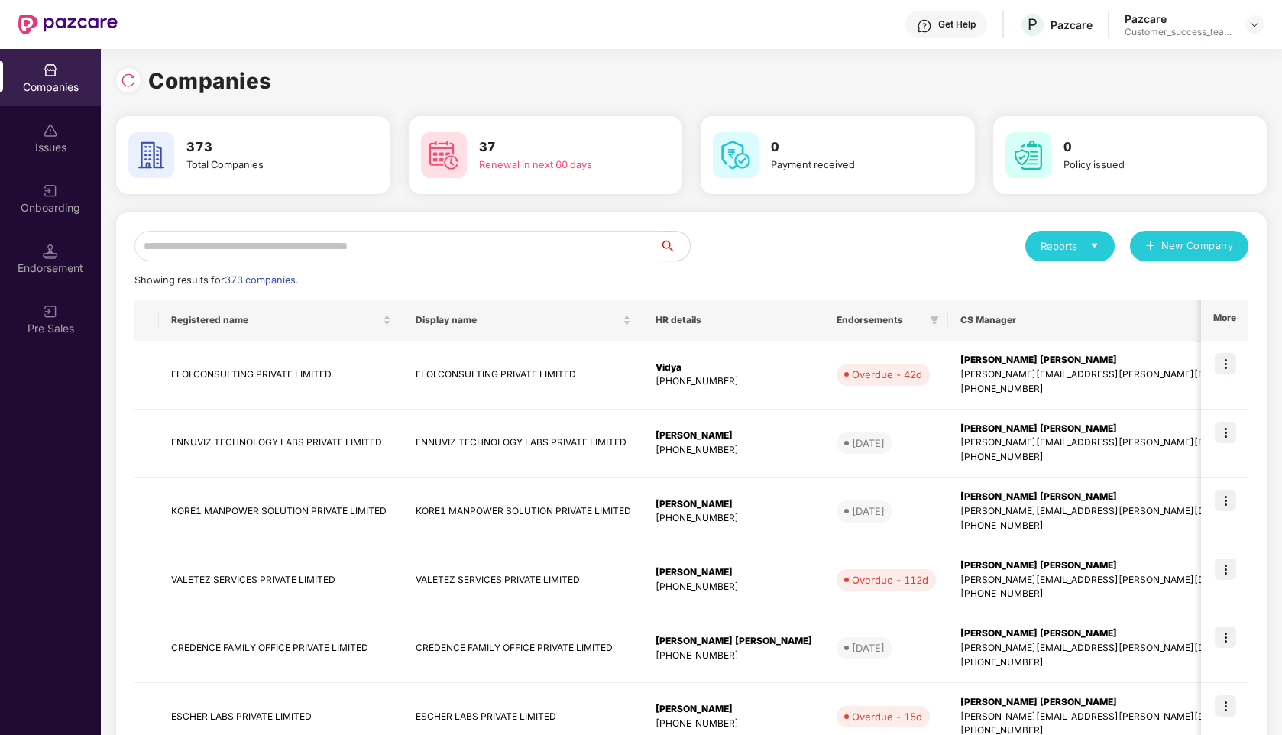
click at [429, 246] on input "text" at bounding box center [396, 246] width 525 height 31
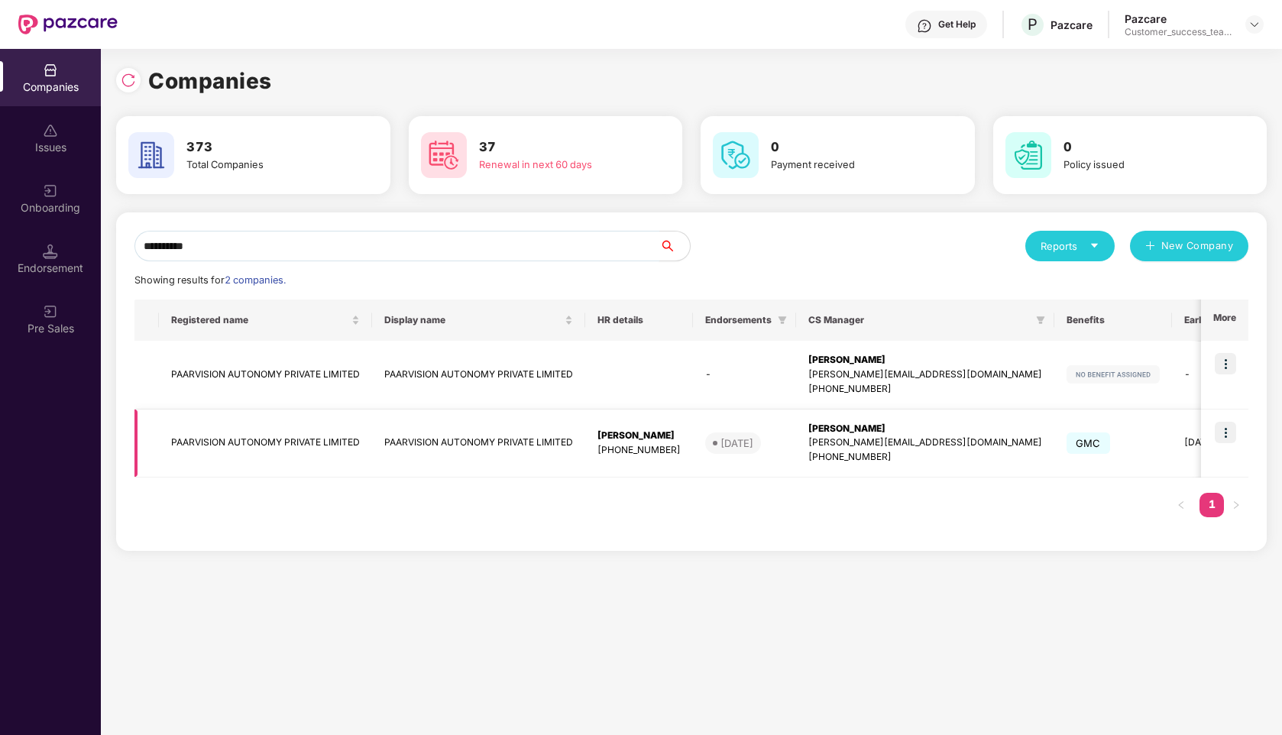
type input "**********"
click at [1230, 435] on img at bounding box center [1225, 432] width 21 height 21
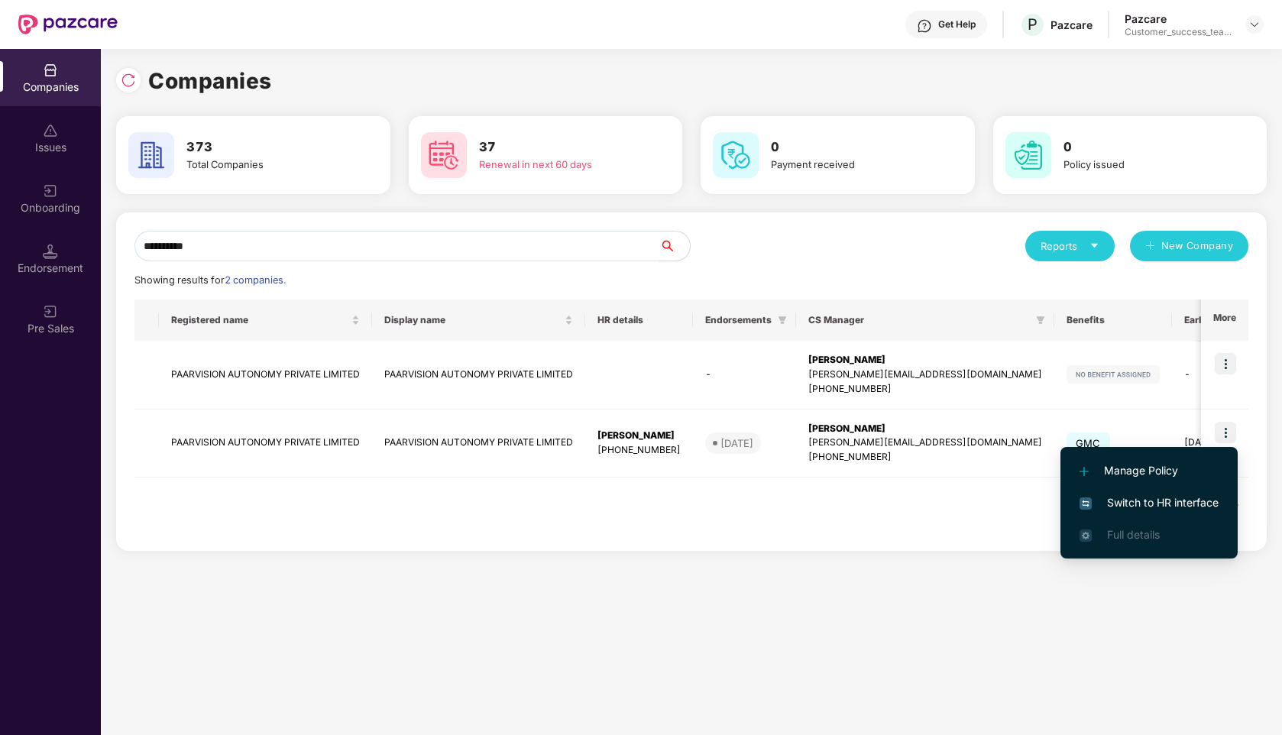
click at [1144, 505] on span "Switch to HR interface" at bounding box center [1148, 502] width 139 height 17
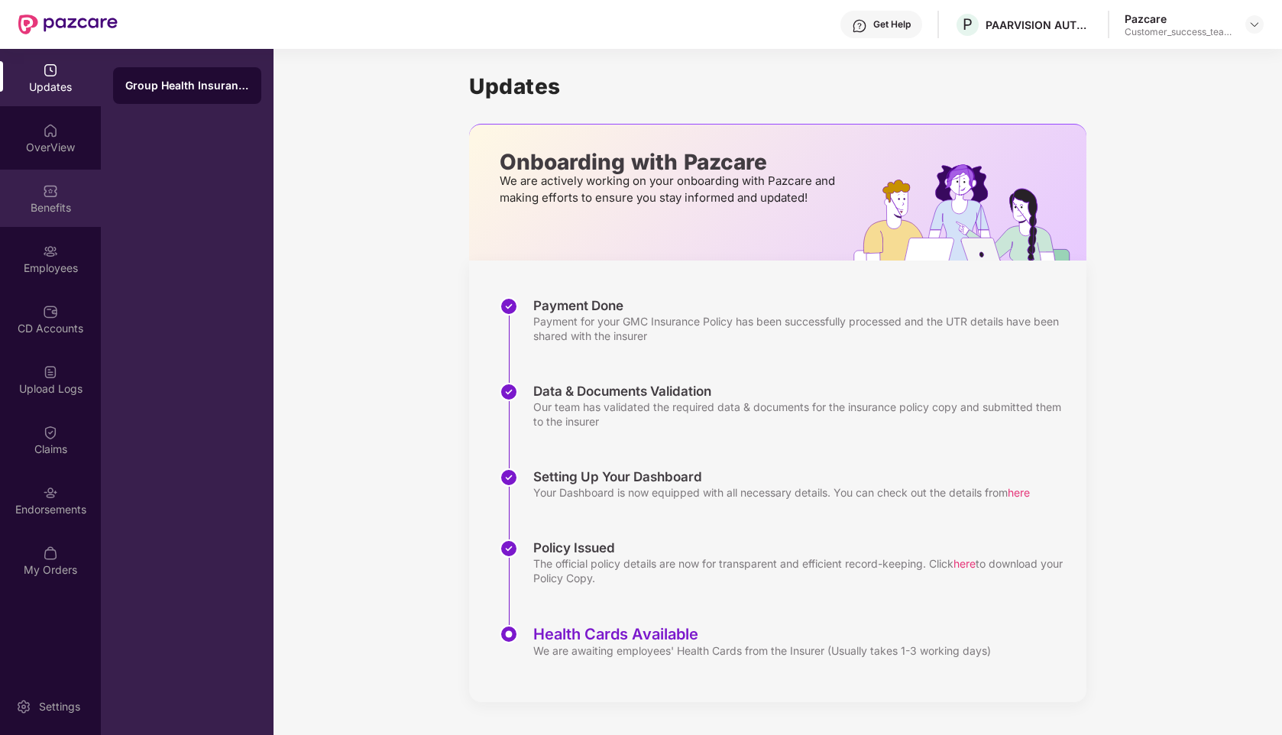
click at [51, 217] on div "Benefits" at bounding box center [50, 198] width 101 height 57
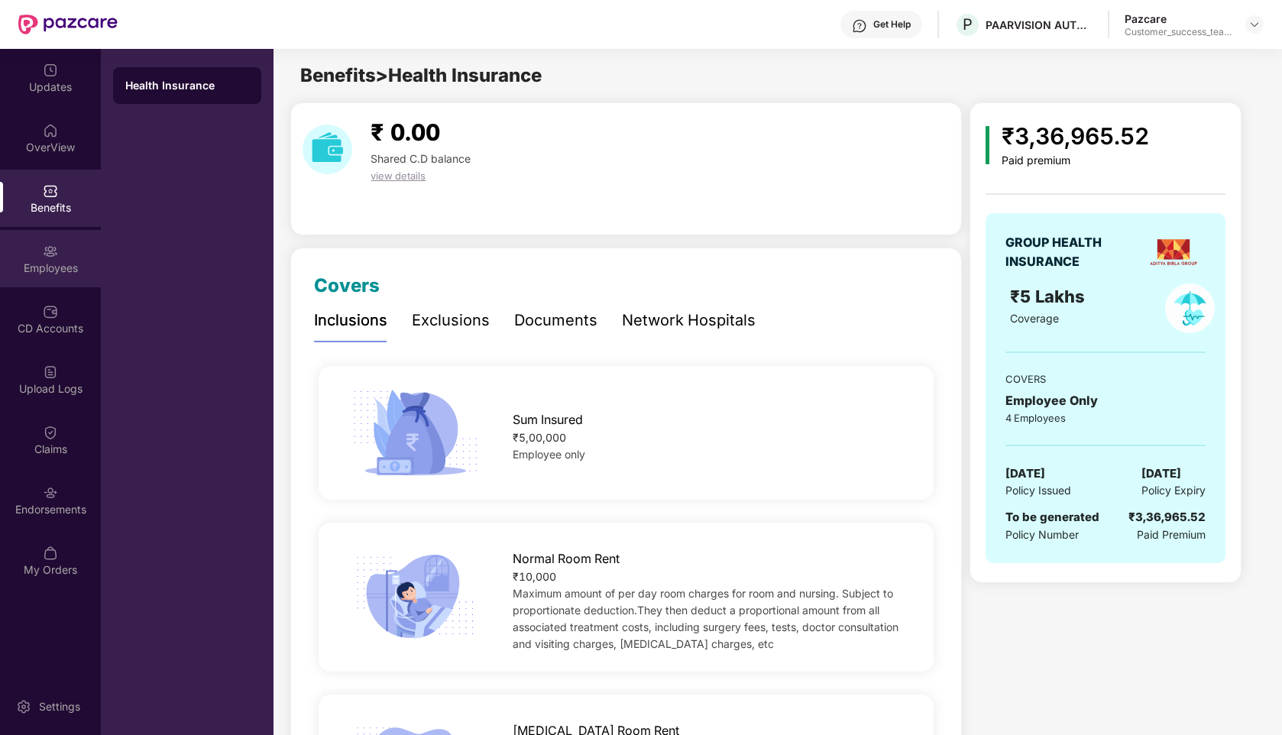
click at [66, 263] on div "Employees" at bounding box center [50, 268] width 101 height 15
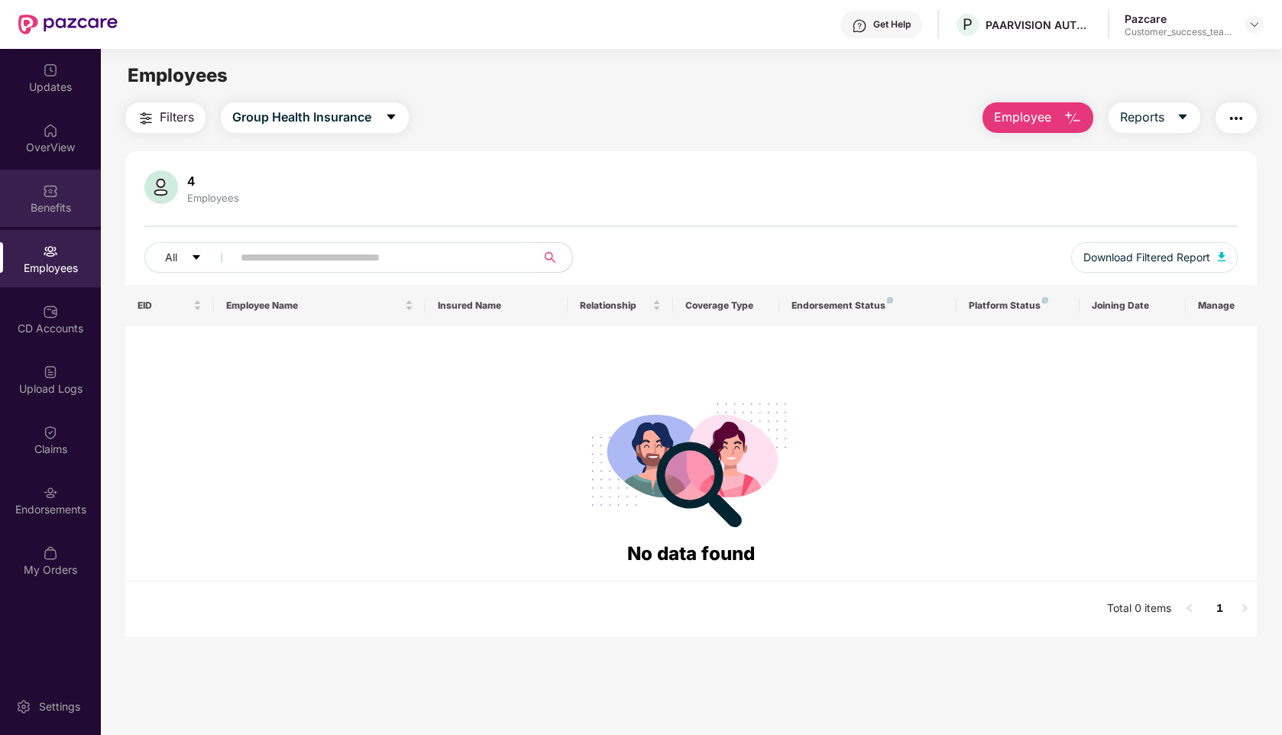
click at [33, 209] on div "Benefits" at bounding box center [50, 207] width 101 height 15
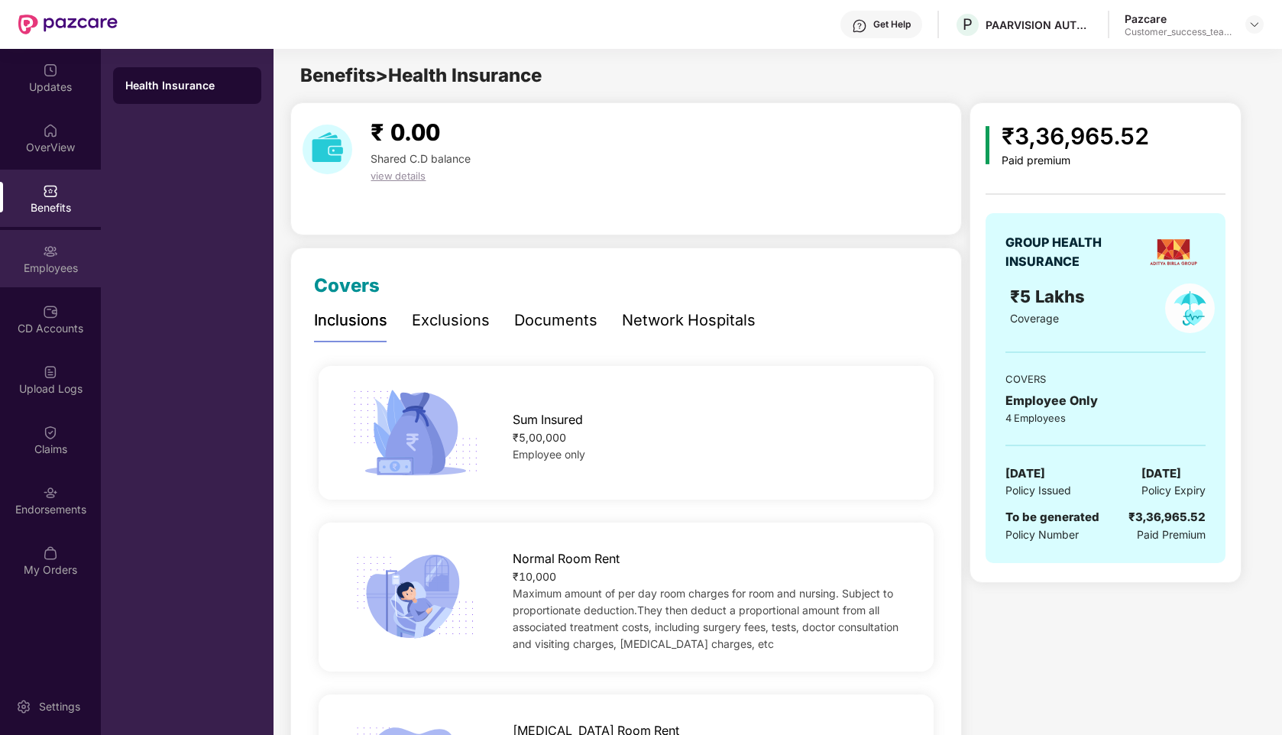
click at [16, 250] on div "Employees" at bounding box center [50, 258] width 101 height 57
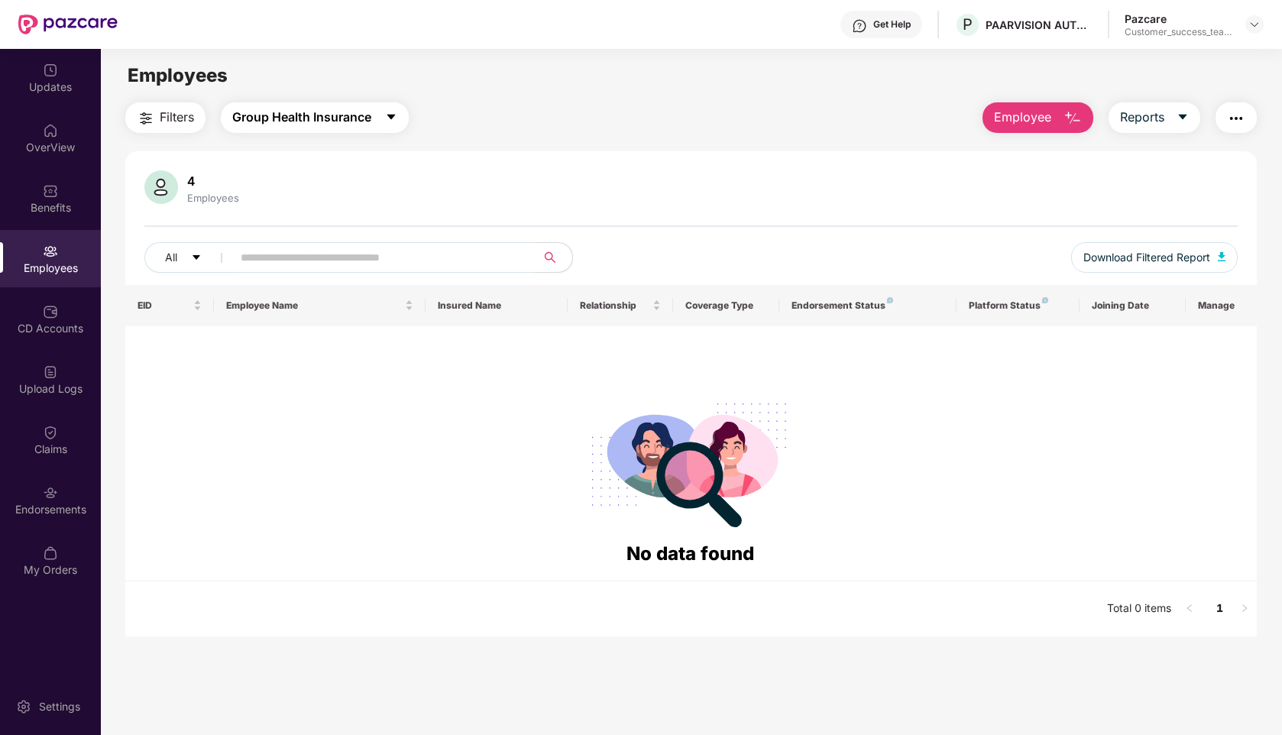
click at [332, 116] on span "Group Health Insurance" at bounding box center [301, 117] width 139 height 19
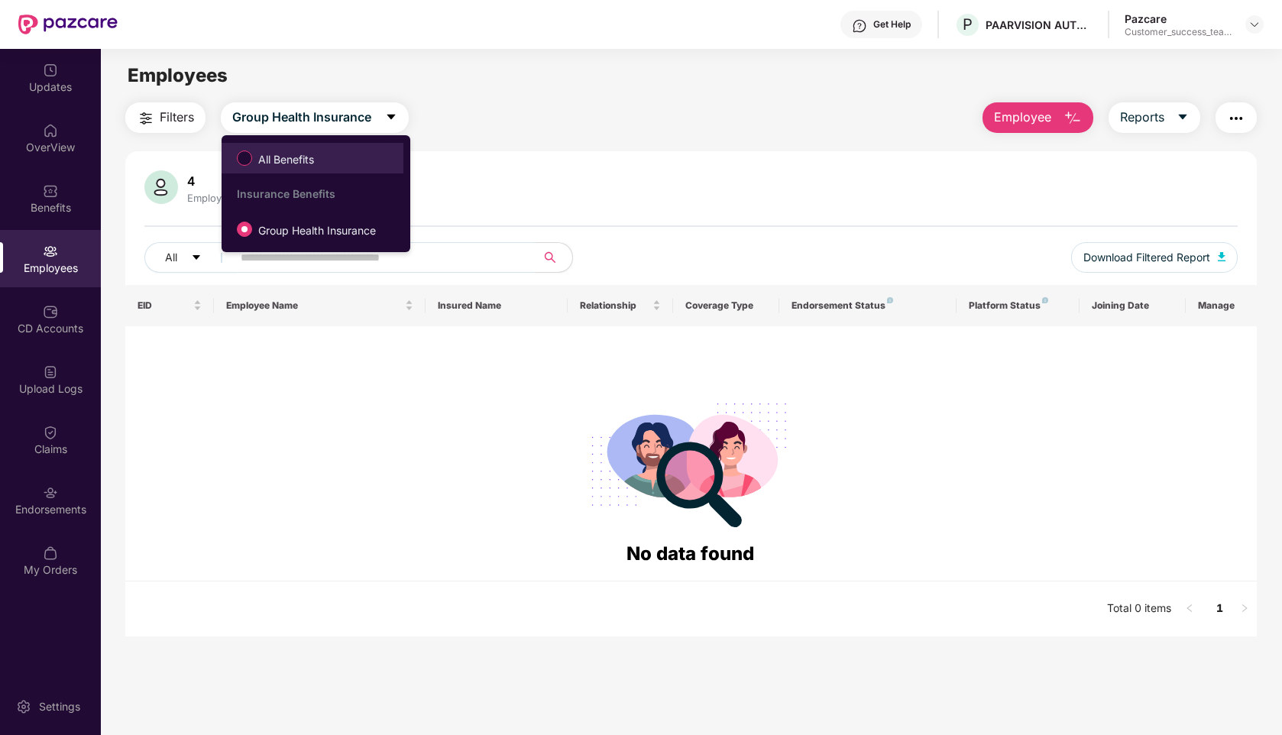
click at [256, 165] on span "All Benefits" at bounding box center [286, 159] width 68 height 17
